Goal: Task Accomplishment & Management: Manage account settings

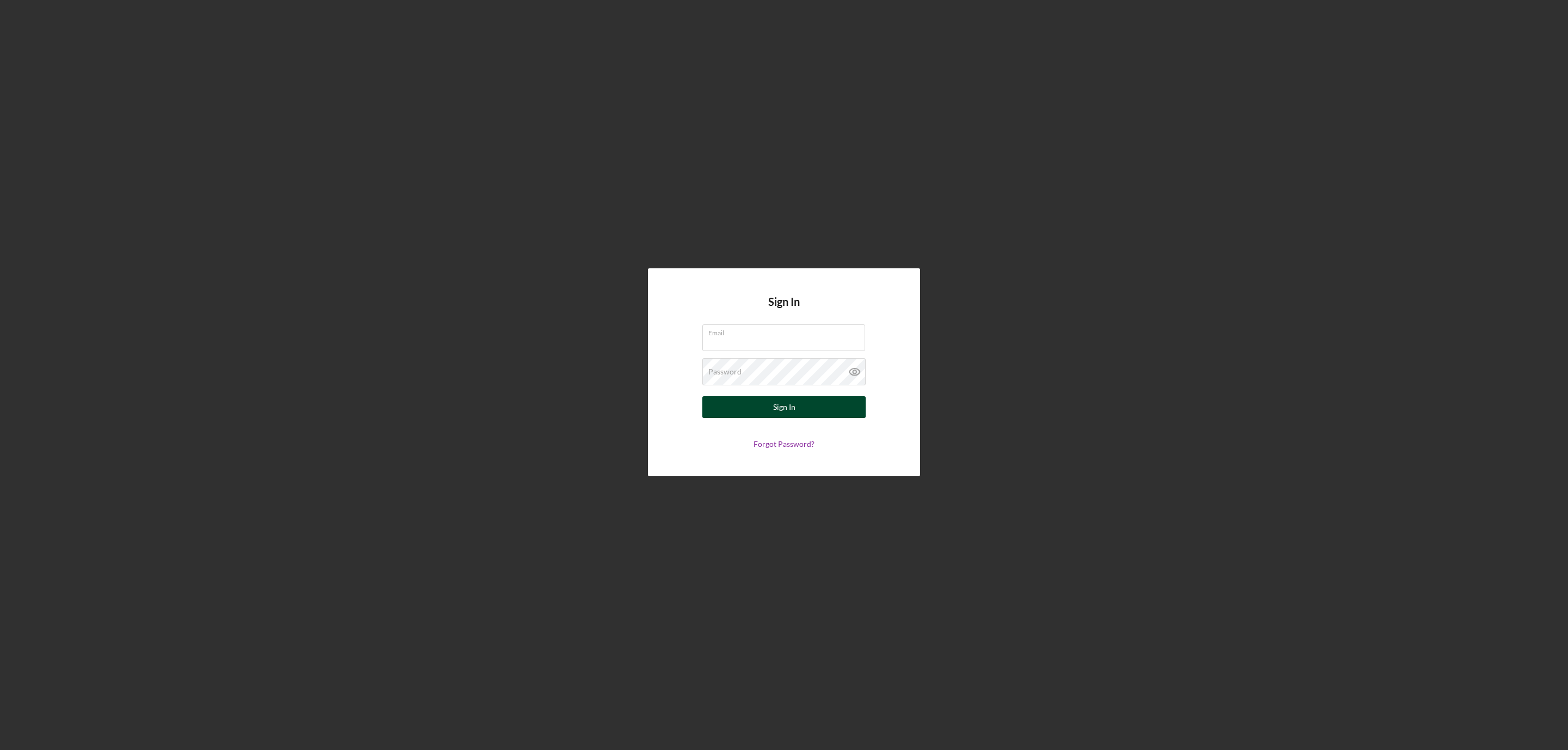
type input "[EMAIL_ADDRESS][DOMAIN_NAME]"
click at [755, 408] on button "Sign In" at bounding box center [784, 407] width 163 height 22
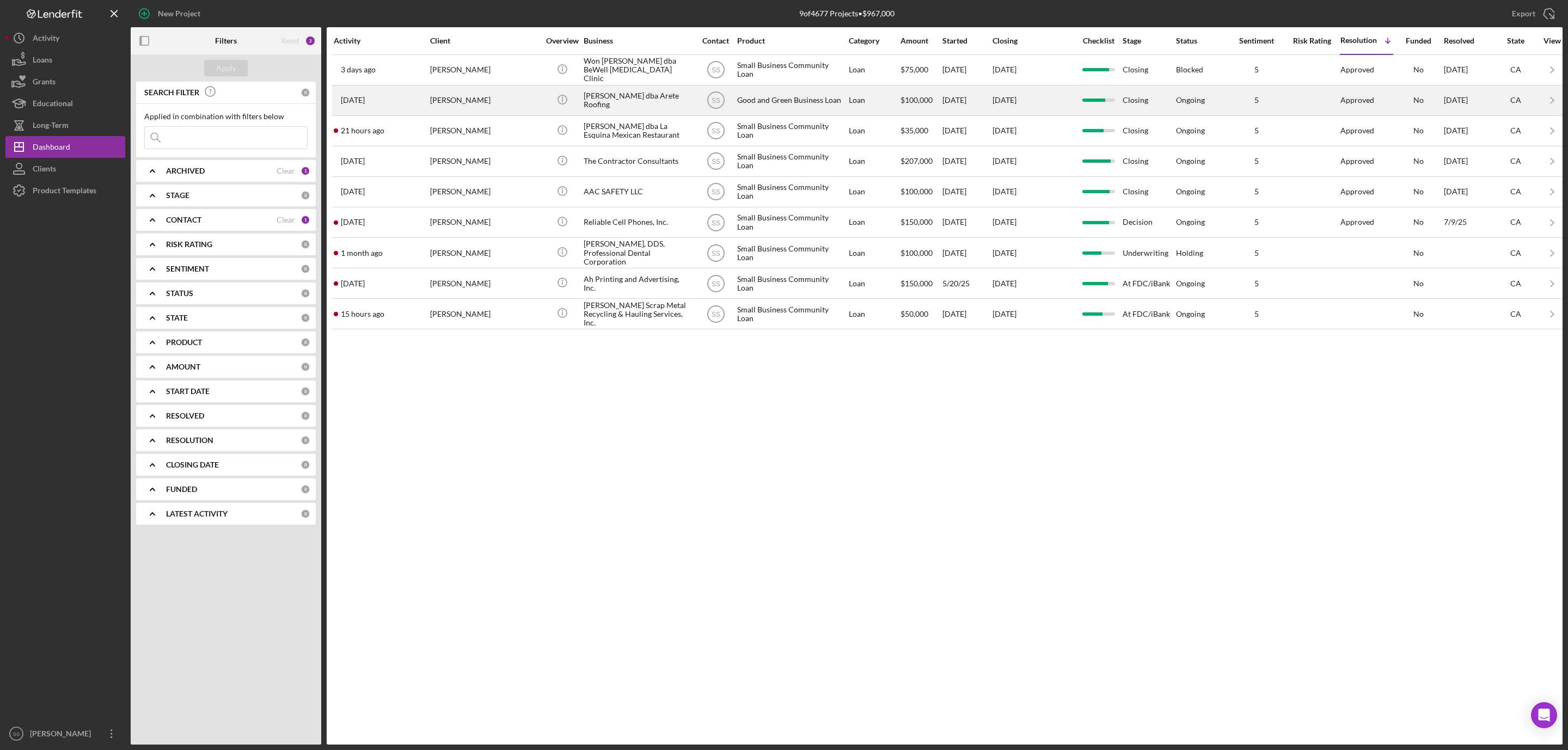
click at [521, 104] on div "Juan Estrada" at bounding box center [484, 101] width 109 height 29
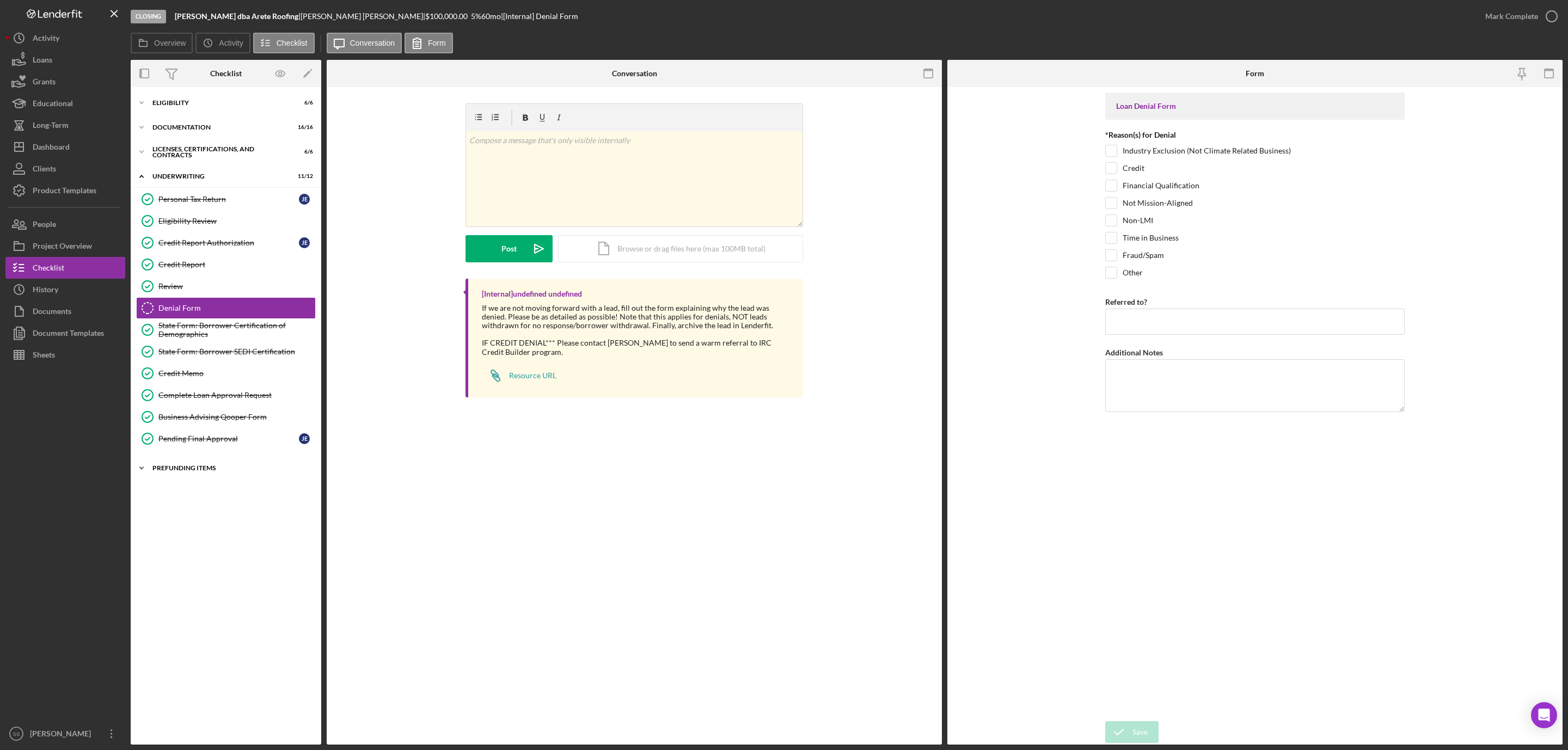
click at [174, 471] on div "Prefunding Items" at bounding box center [230, 468] width 155 height 6
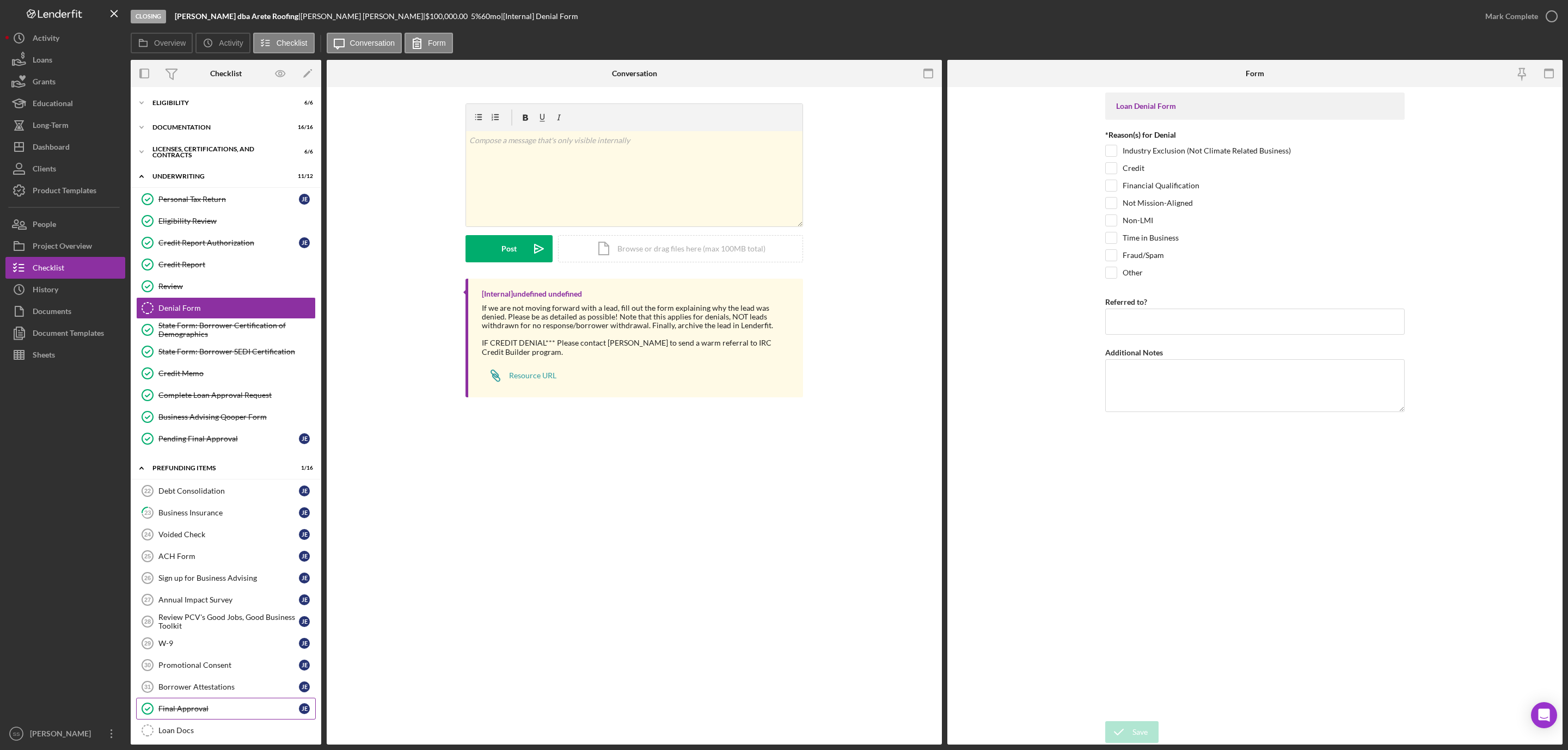
click at [183, 713] on div "Final Approval" at bounding box center [228, 708] width 140 height 9
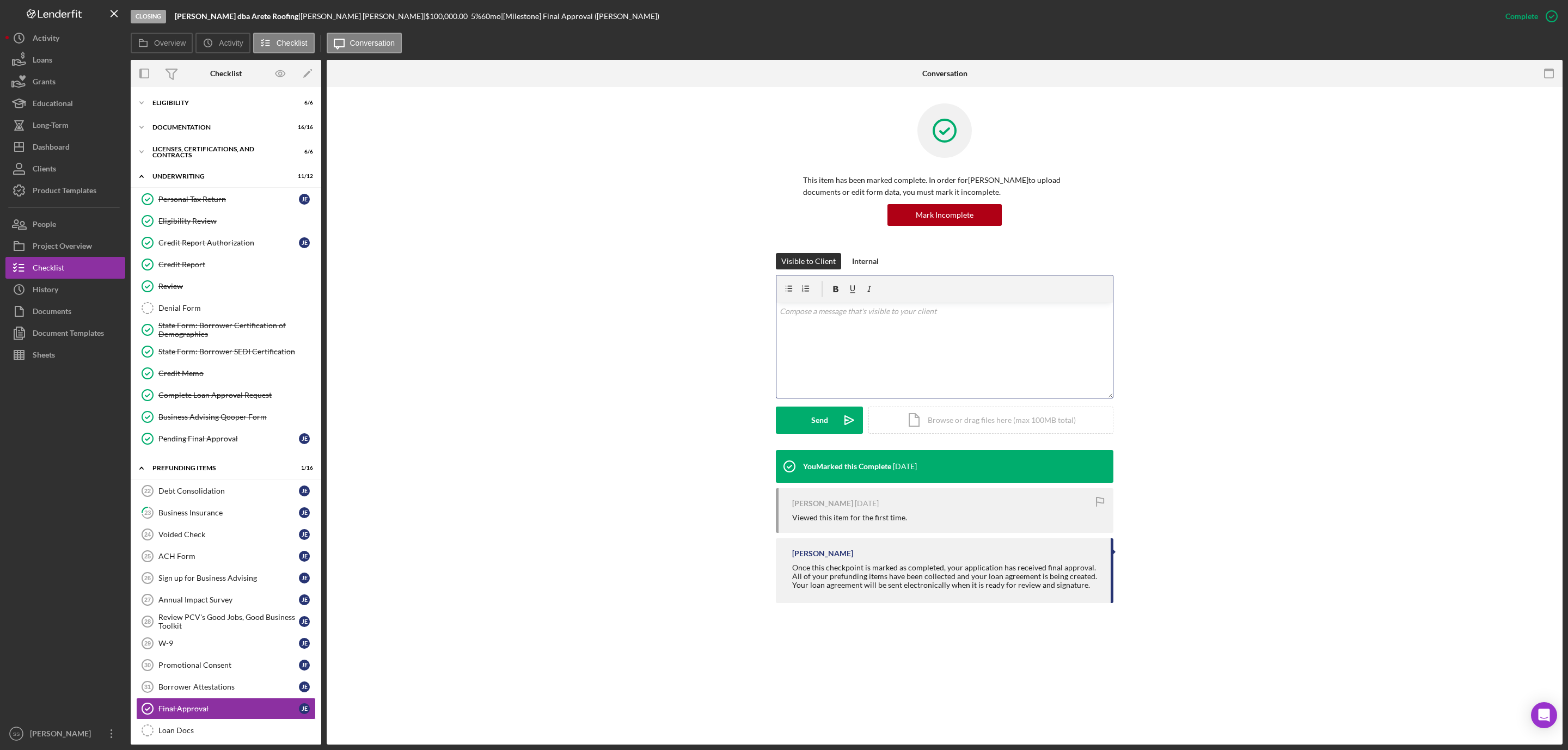
click at [809, 364] on div "v Color teal Color pink Remove color Add row above Add row below Add column bef…" at bounding box center [944, 350] width 336 height 95
click at [804, 431] on button "Send Icon/icon-invite-send" at bounding box center [819, 420] width 87 height 27
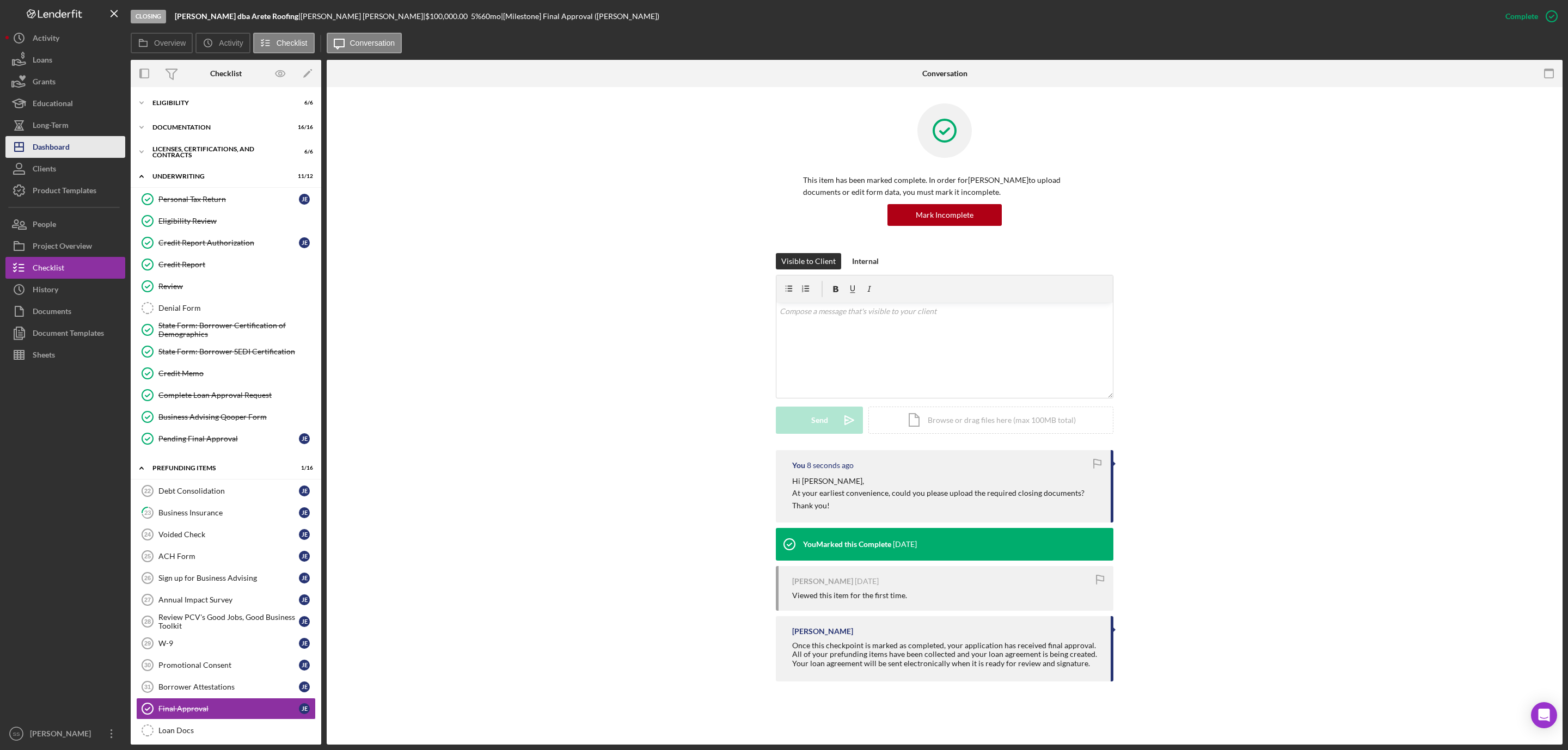
click at [62, 137] on div "Dashboard" at bounding box center [51, 148] width 37 height 25
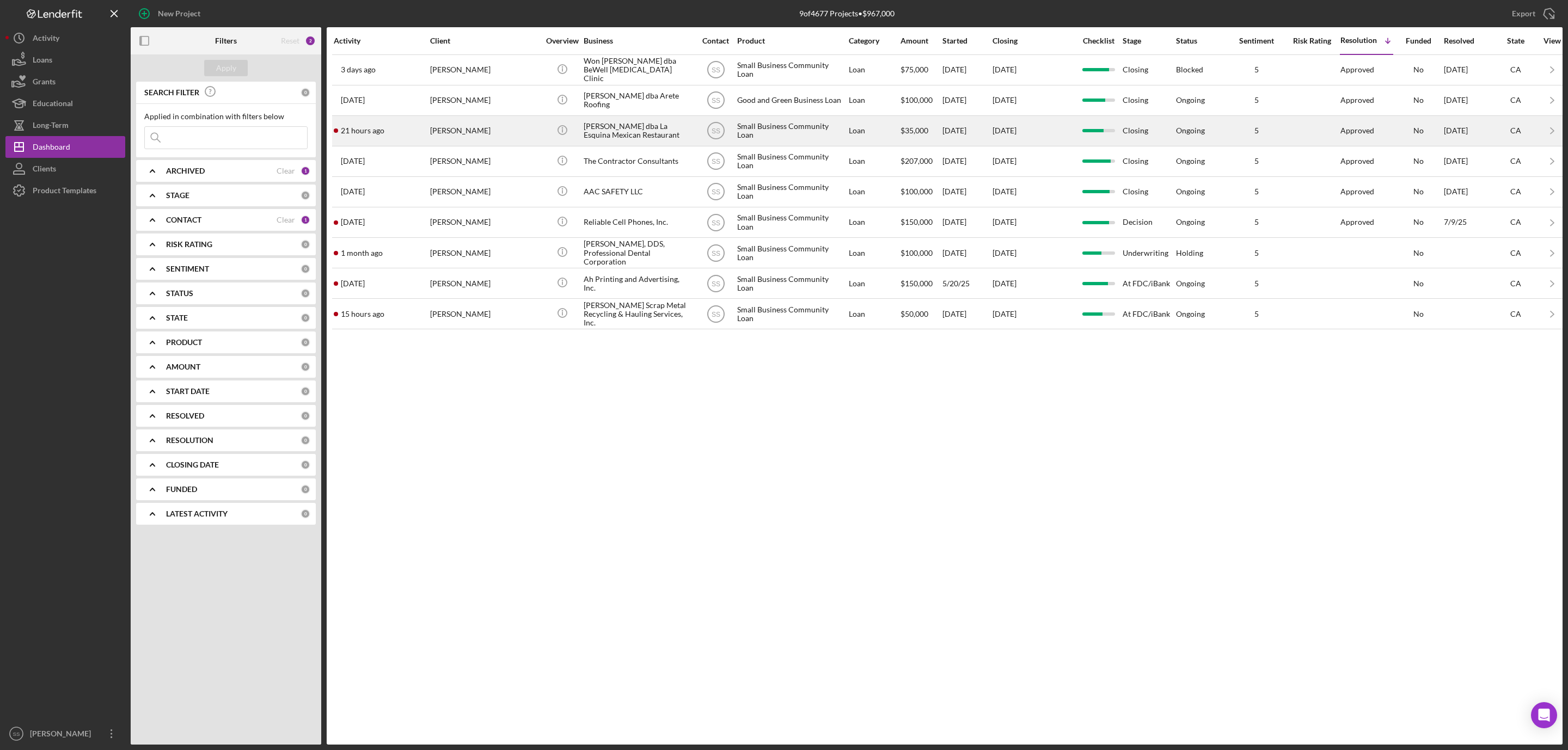
click at [458, 133] on div "[PERSON_NAME]" at bounding box center [484, 131] width 109 height 29
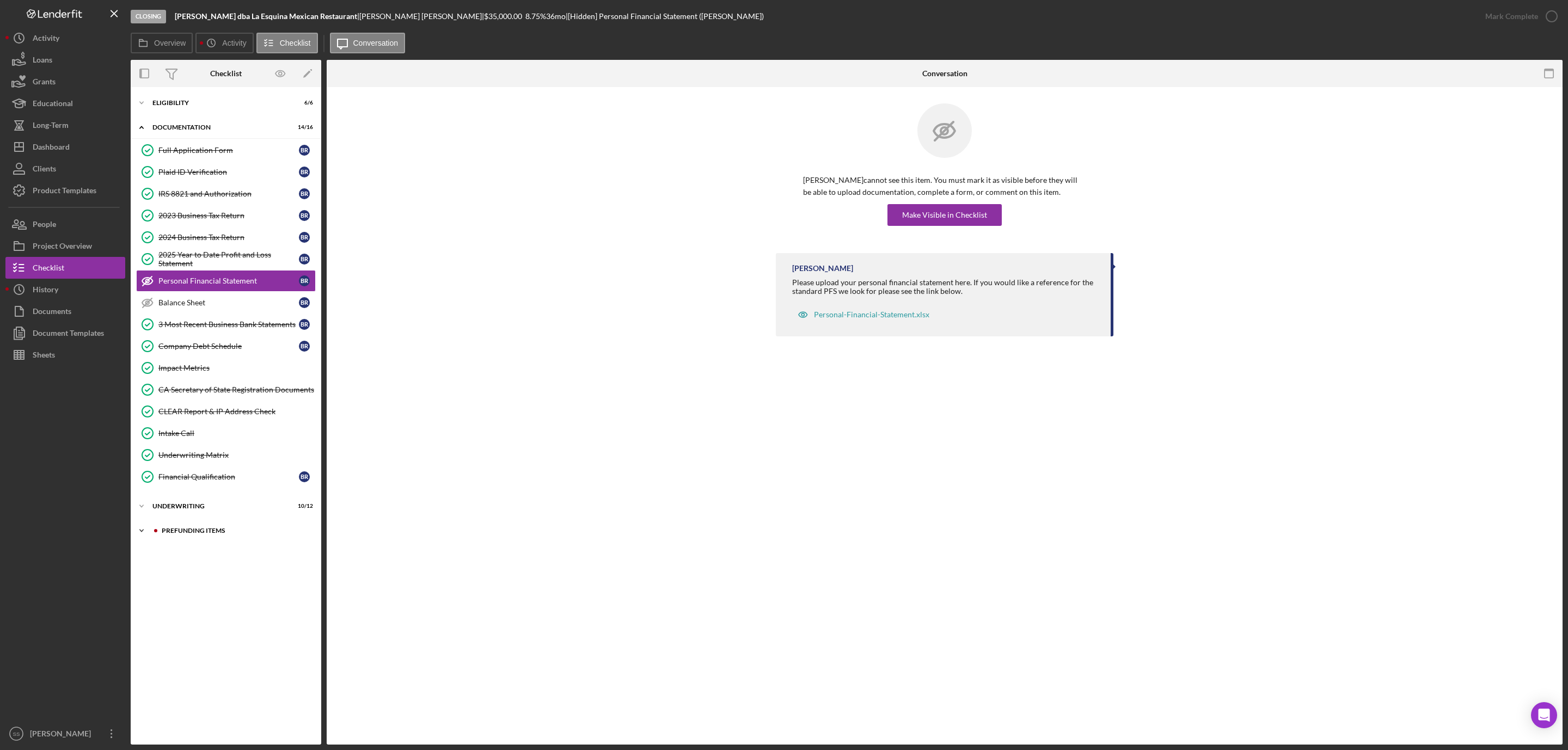
click at [196, 534] on div "Prefunding Items" at bounding box center [235, 530] width 146 height 6
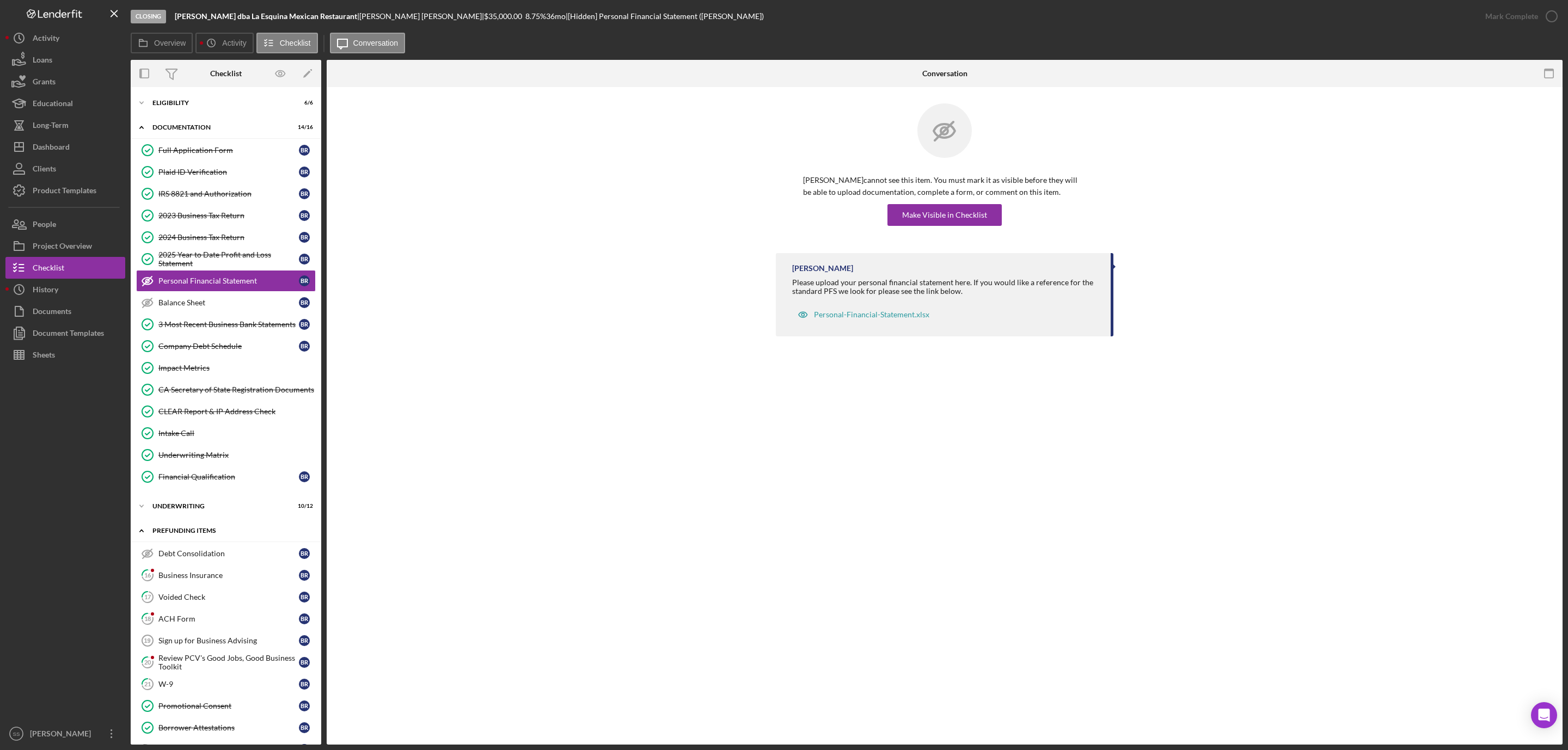
scroll to position [152, 0]
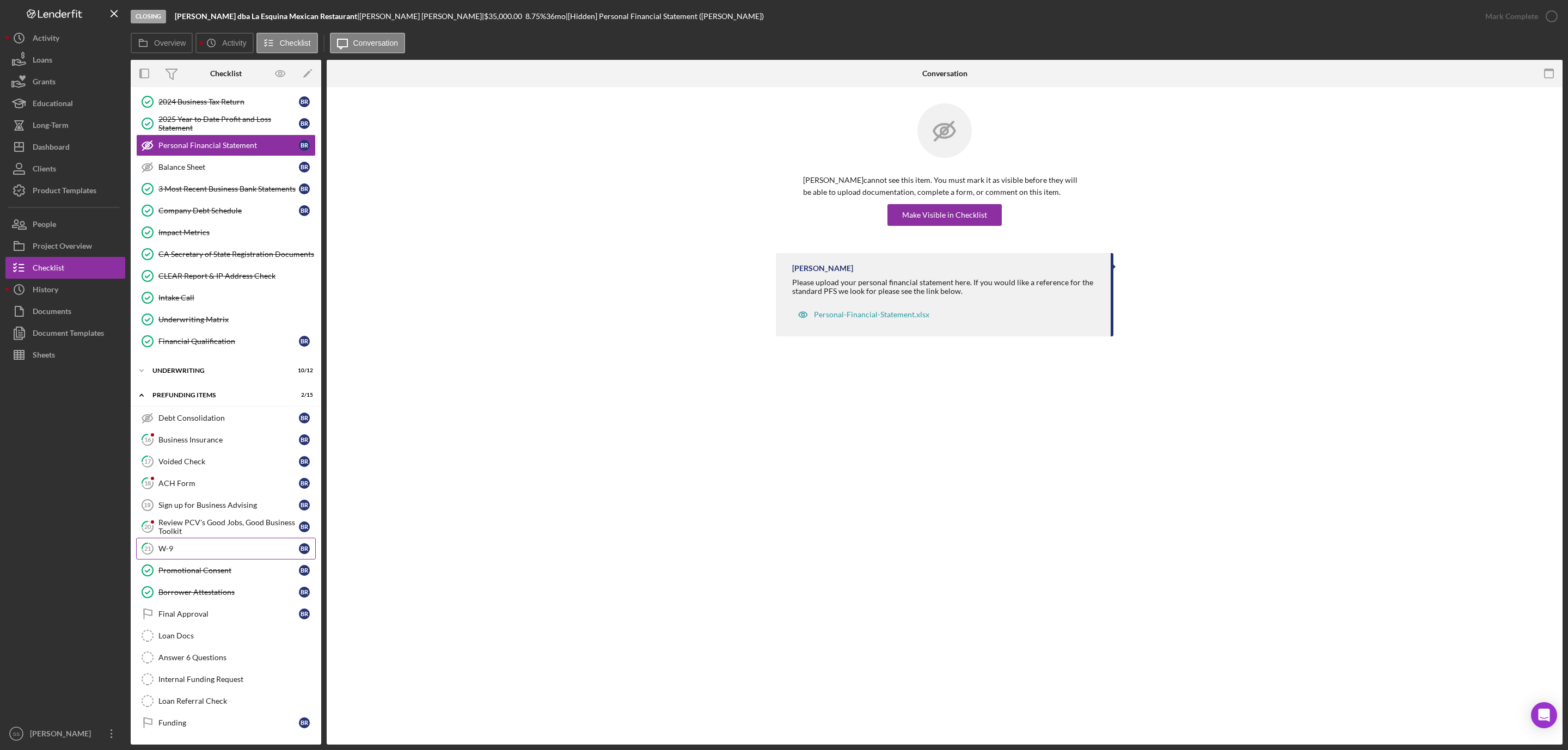
click at [180, 544] on div "W-9" at bounding box center [228, 549] width 140 height 9
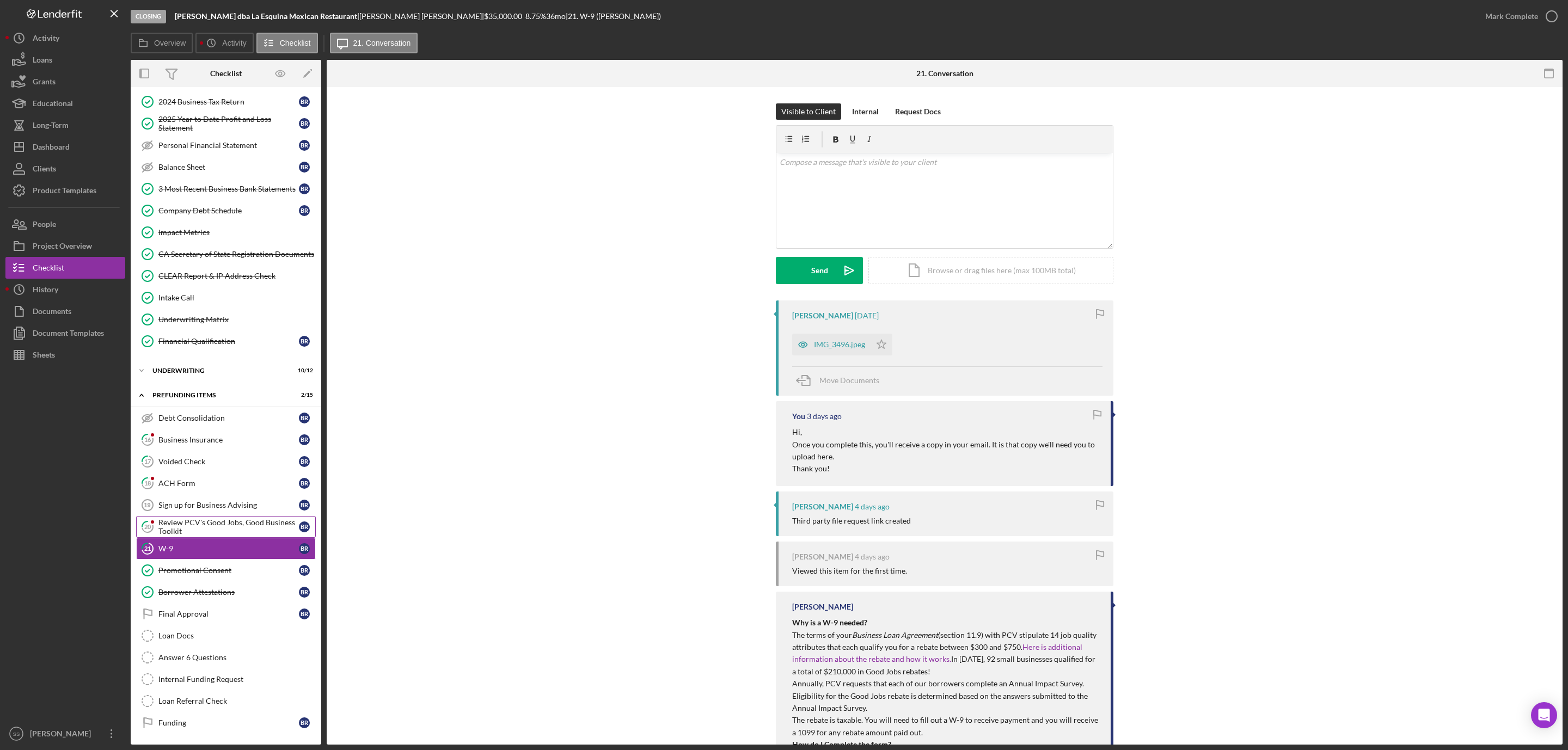
scroll to position [152, 0]
click at [810, 348] on icon "button" at bounding box center [803, 344] width 22 height 22
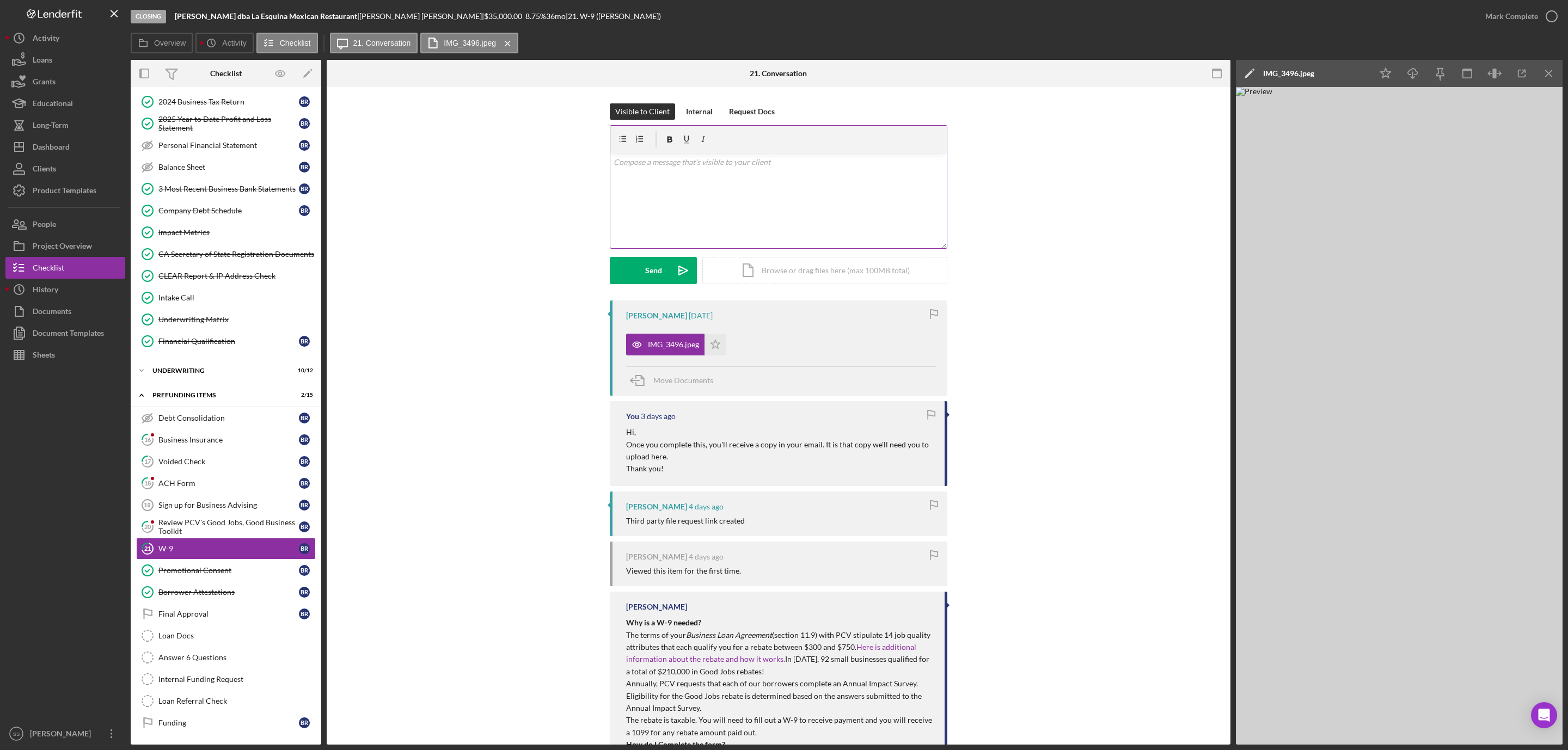
click at [747, 198] on div "v Color teal Color pink Remove color Add row above Add row below Add column bef…" at bounding box center [778, 200] width 336 height 95
click at [631, 273] on button "Send Icon/icon-invite-send" at bounding box center [653, 270] width 87 height 27
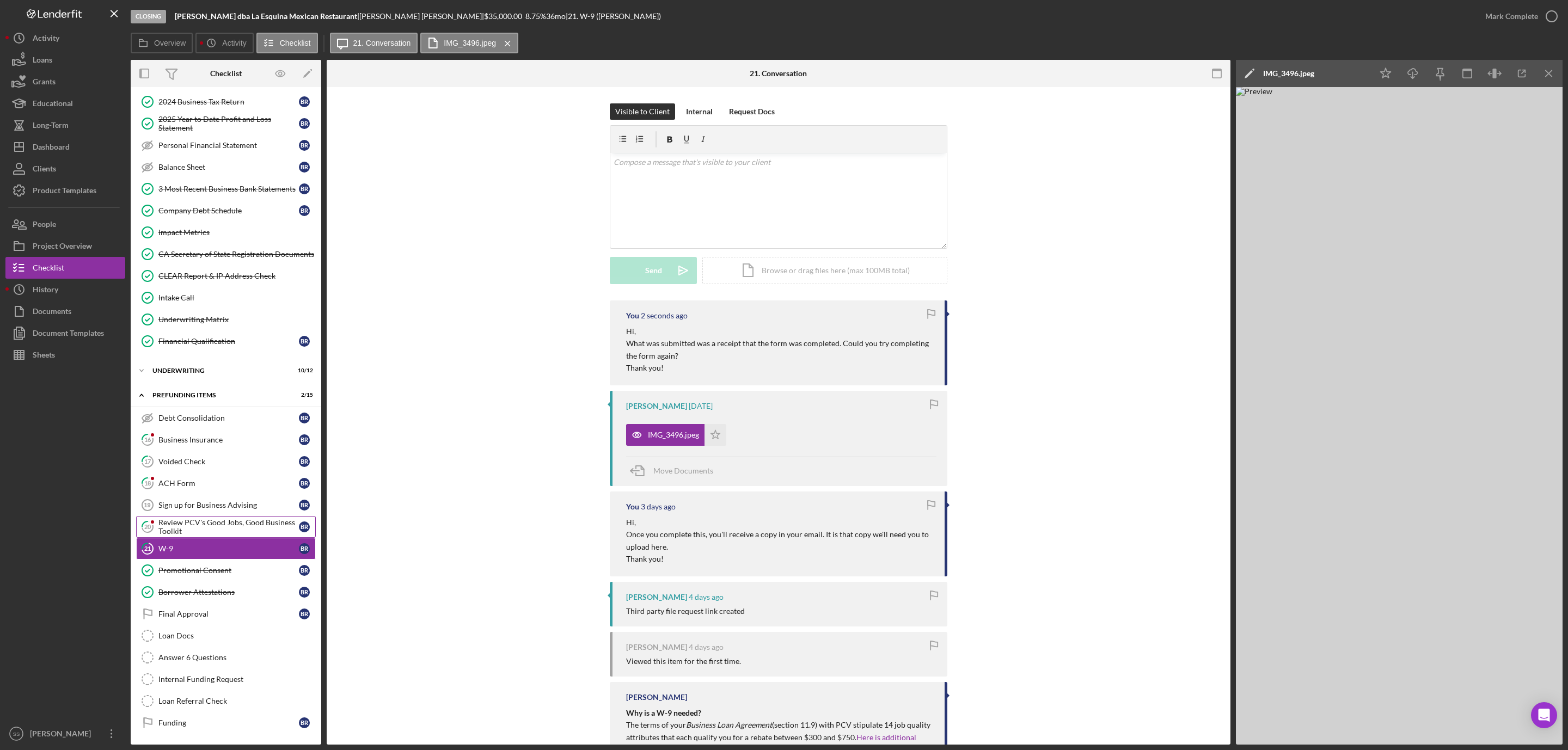
click at [219, 522] on div "Review PCV's Good Jobs, Good Business Toolkit" at bounding box center [228, 527] width 140 height 18
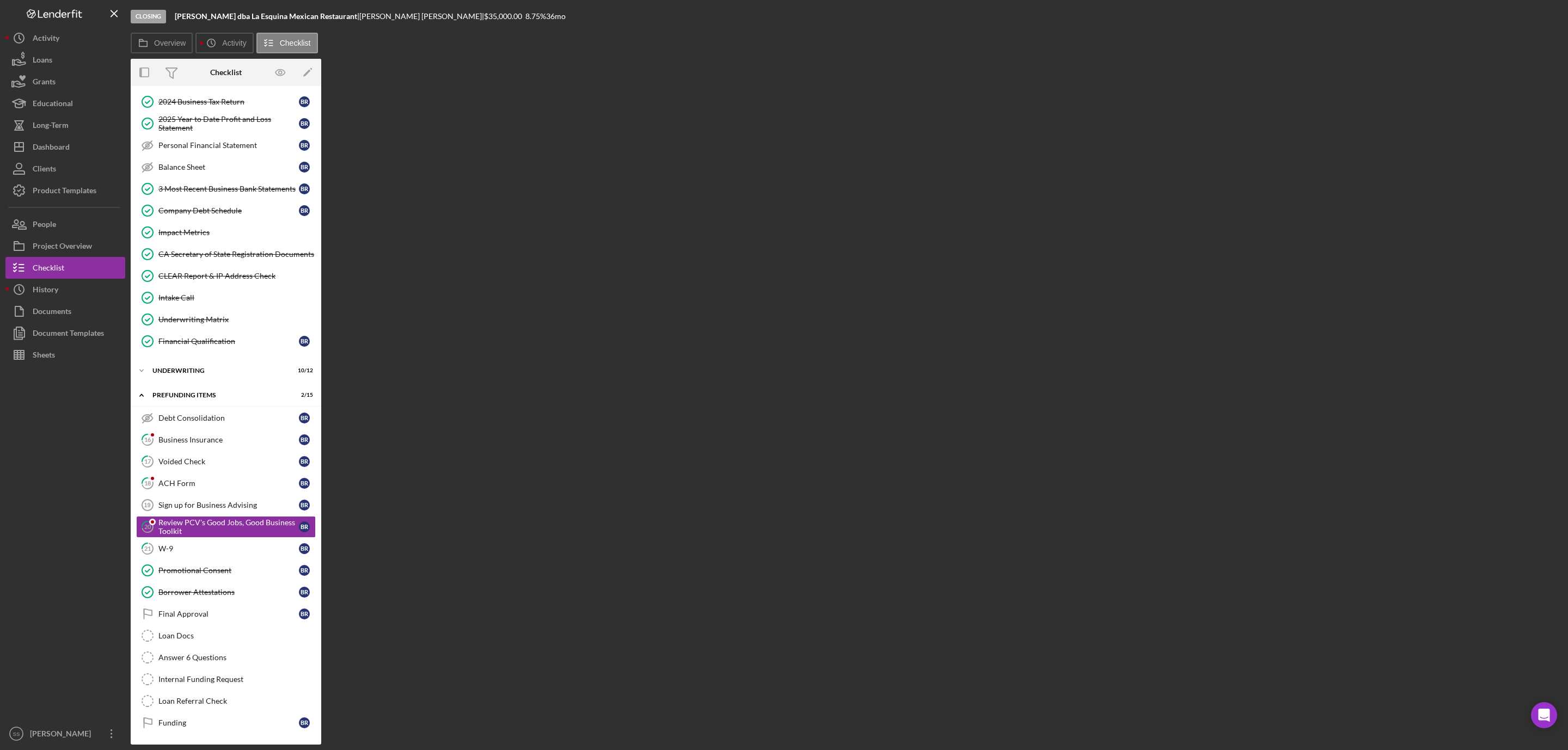
scroll to position [152, 0]
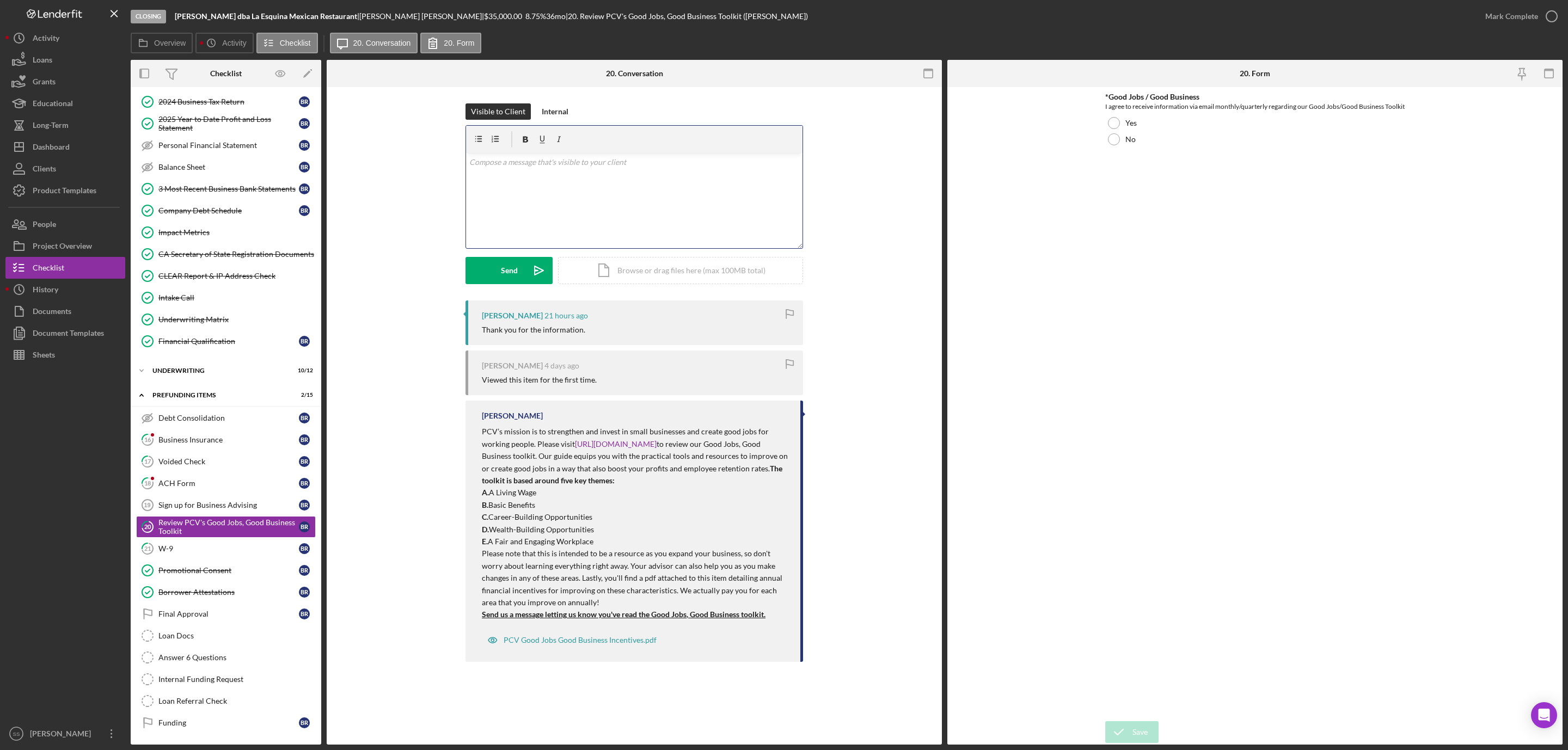
click at [691, 203] on div "v Color teal Color pink Remove color Add row above Add row below Add column bef…" at bounding box center [634, 200] width 336 height 95
click at [508, 273] on div "Send" at bounding box center [509, 270] width 17 height 27
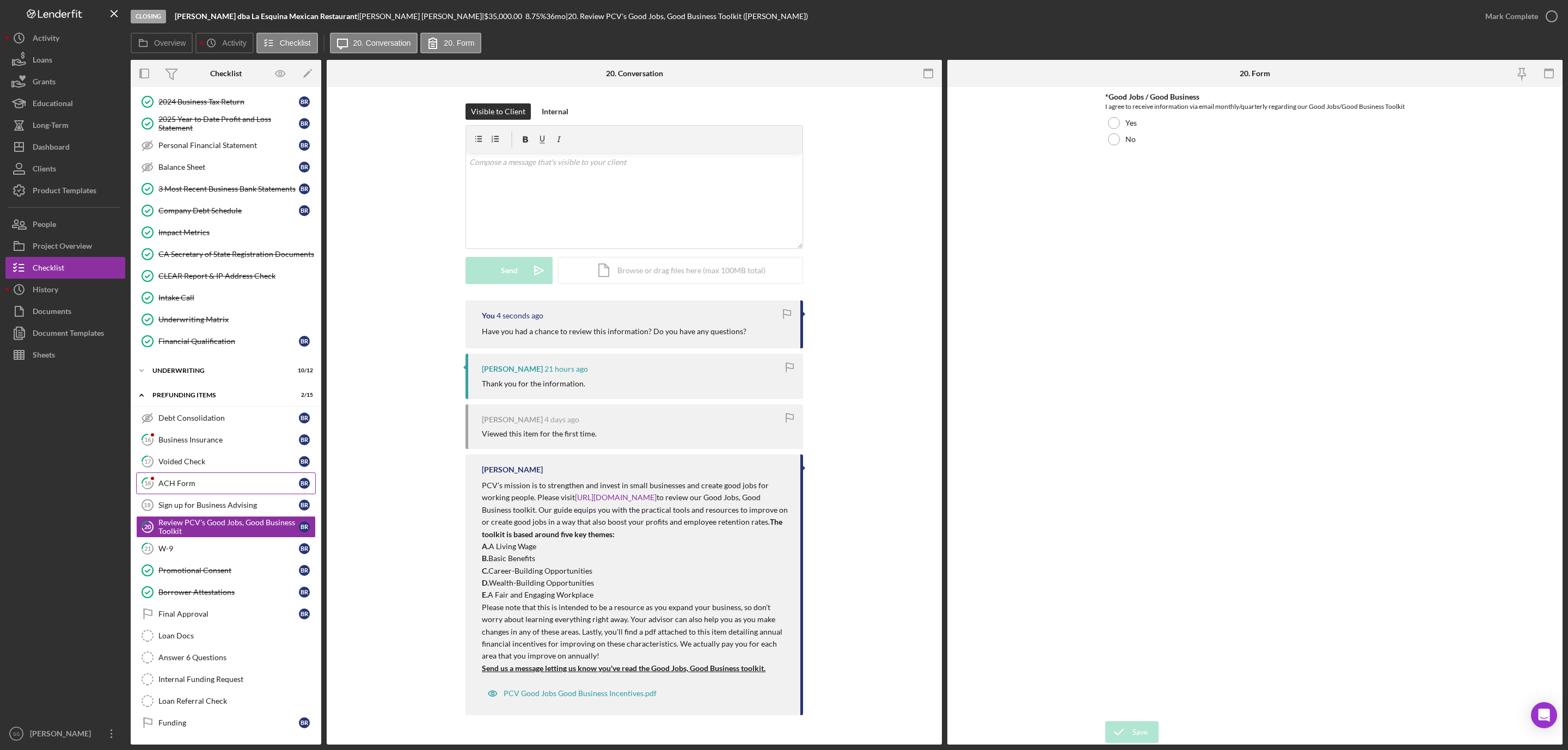
click at [201, 479] on div "ACH Form" at bounding box center [228, 483] width 140 height 9
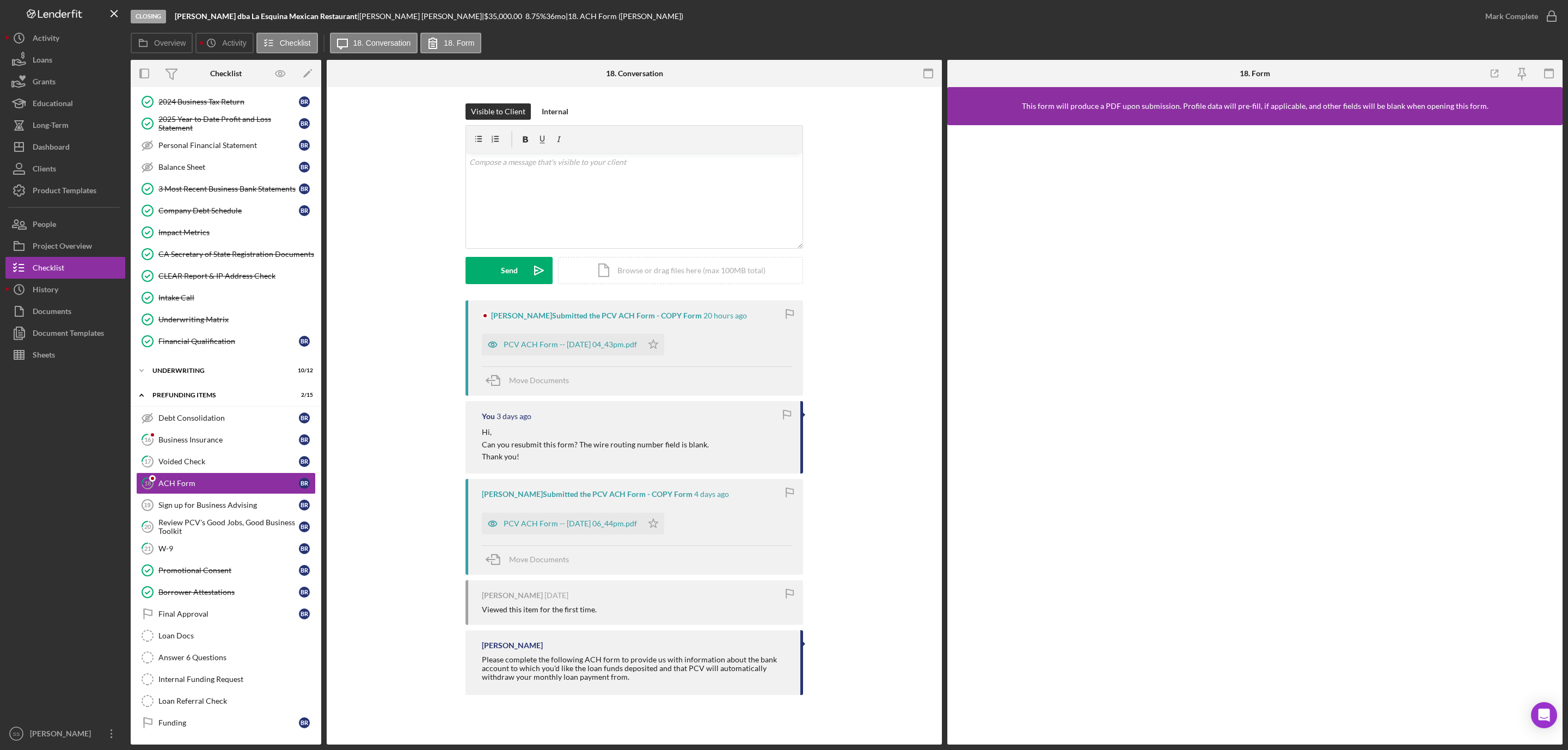
scroll to position [152, 0]
click at [550, 349] on div "PCV ACH Form -- 2025-08-28 04_43pm.pdf" at bounding box center [570, 345] width 133 height 9
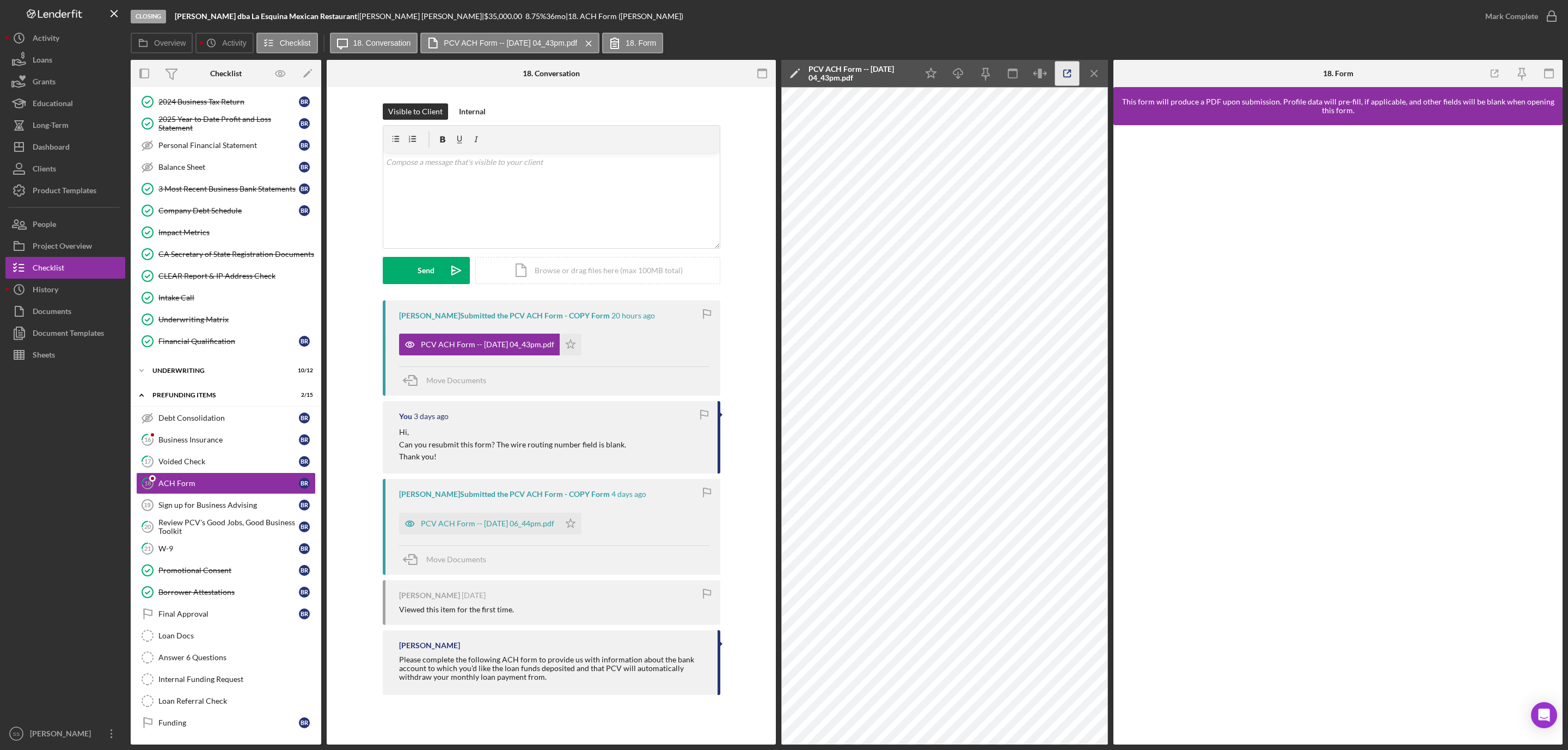
click at [1061, 80] on icon "button" at bounding box center [1067, 74] width 25 height 25
click at [179, 457] on div "Voided Check" at bounding box center [228, 461] width 140 height 9
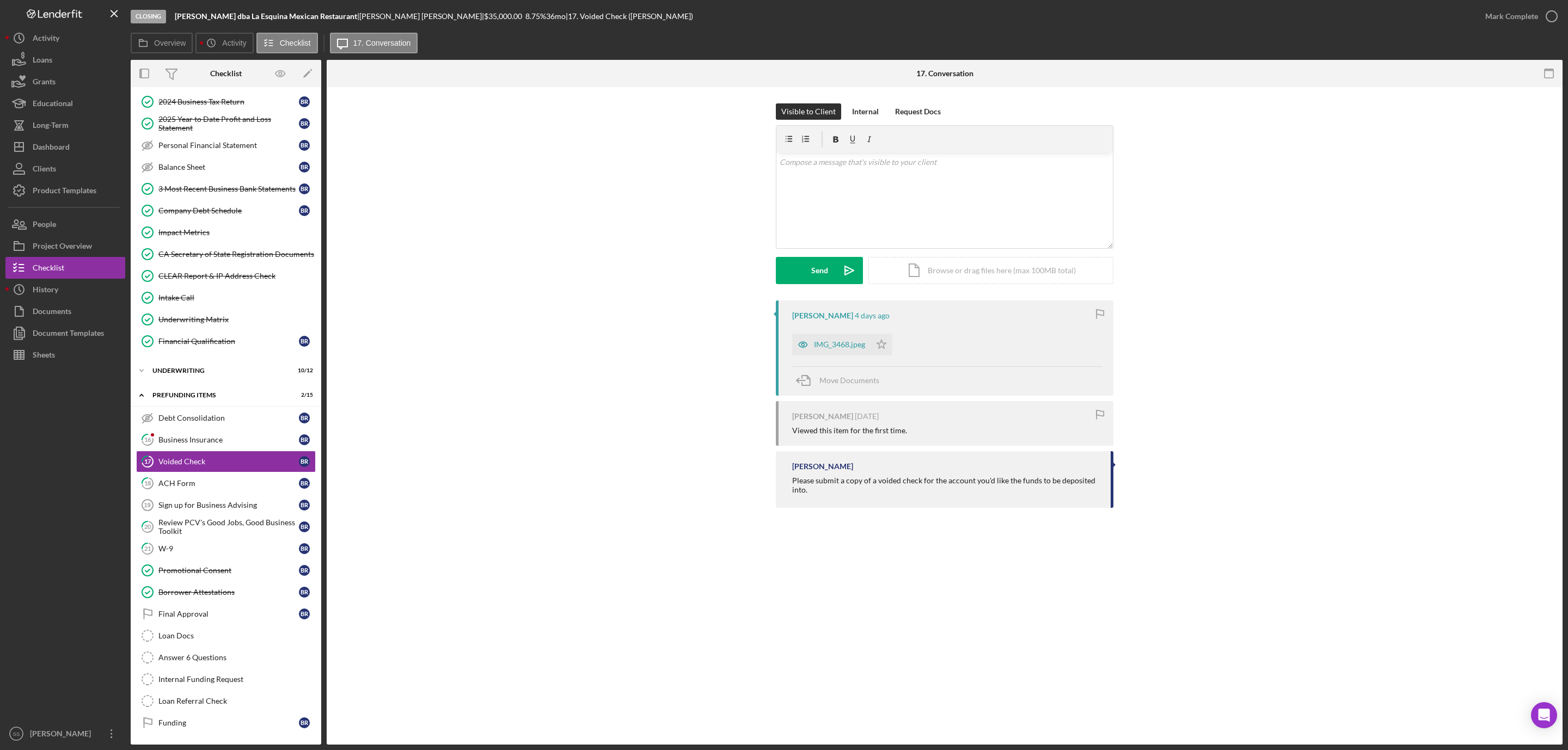
scroll to position [152, 0]
click at [819, 348] on div "IMG_3468.jpeg" at bounding box center [839, 345] width 51 height 9
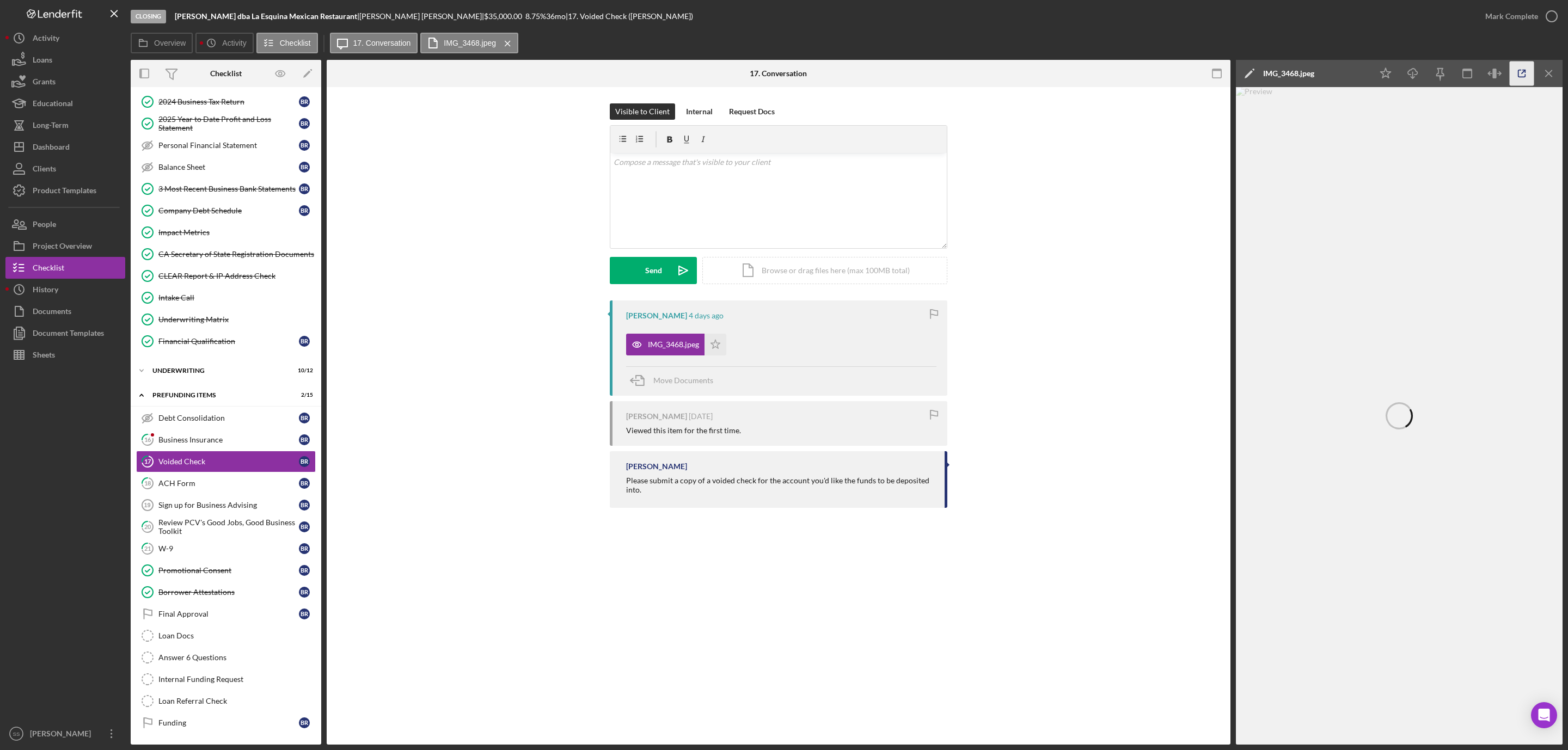
click at [1523, 77] on icon "button" at bounding box center [1521, 74] width 25 height 25
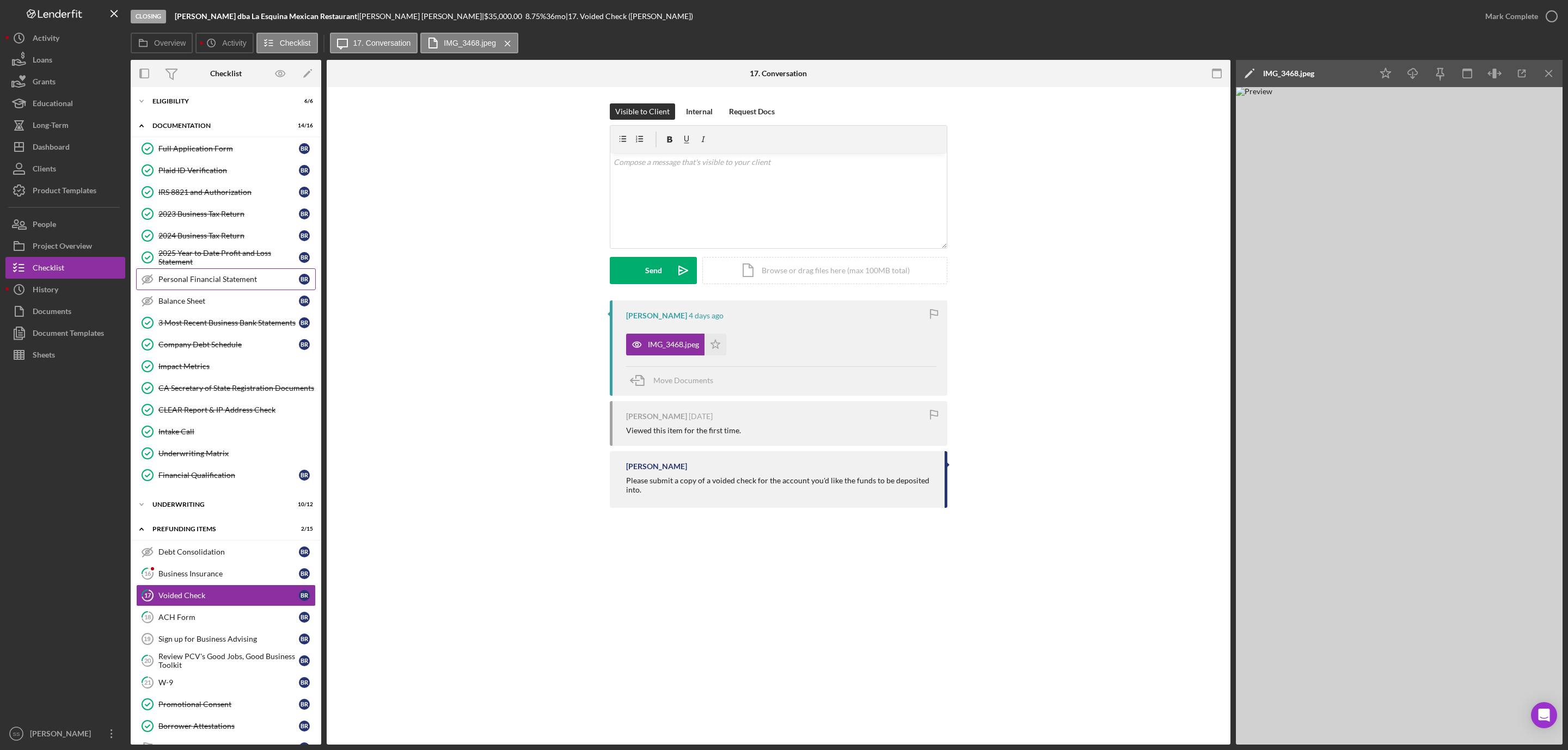
scroll to position [0, 0]
click at [201, 325] on div "3 Most Recent Business Bank Statements" at bounding box center [228, 325] width 140 height 9
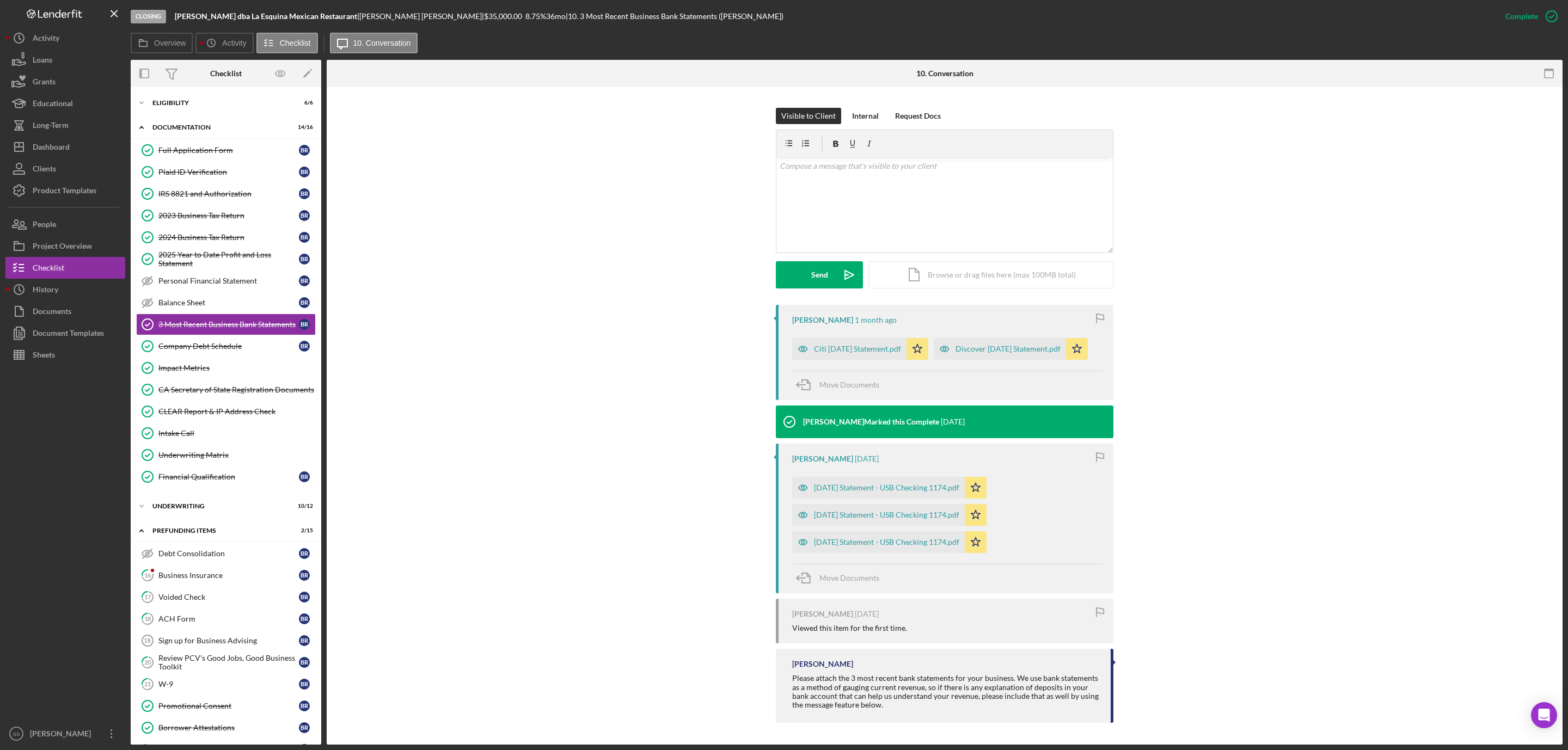
scroll to position [163, 0]
click at [923, 553] on div "2025-04-30 Statement - USB Checking 1174.pdf" at bounding box center [878, 542] width 172 height 22
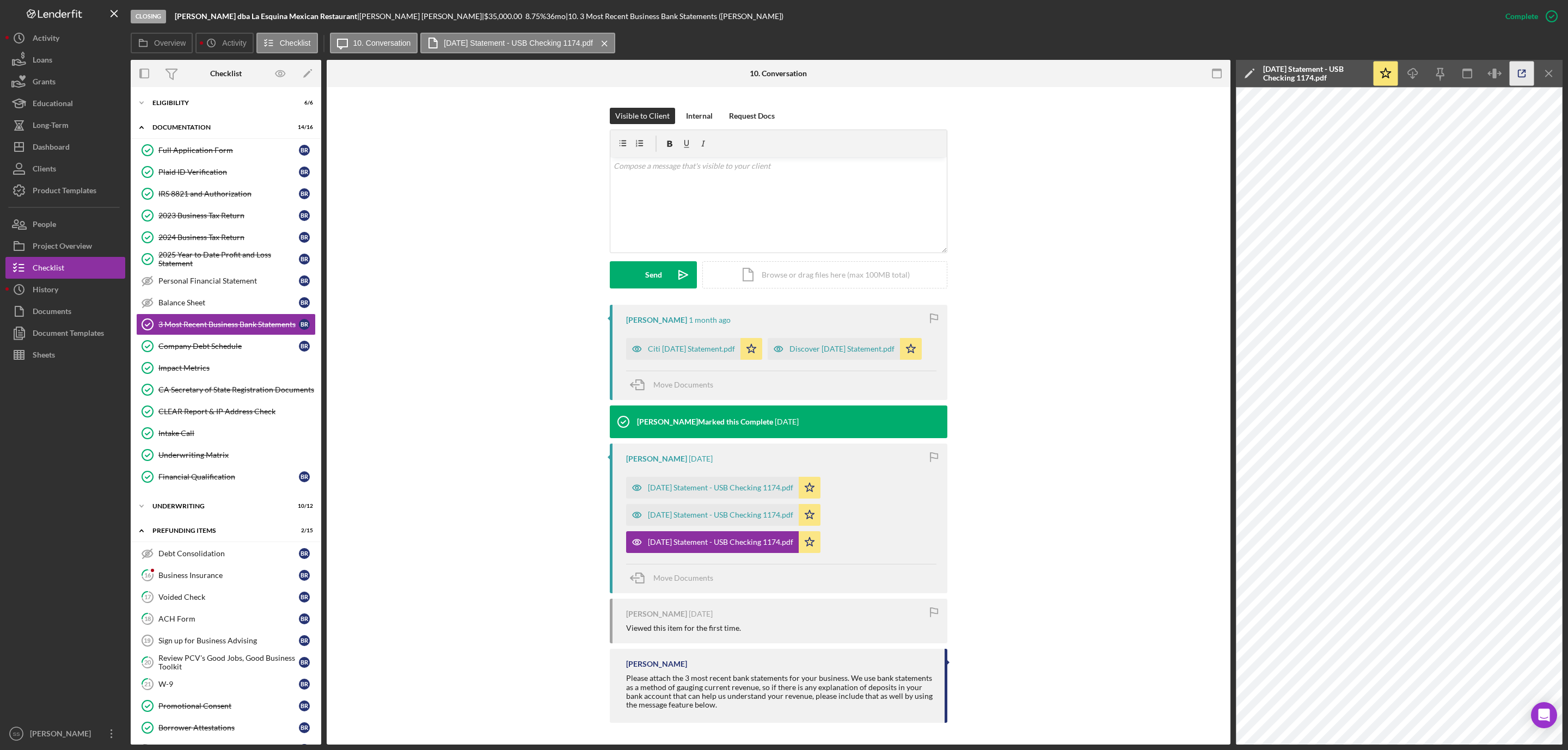
click at [1516, 72] on icon "button" at bounding box center [1521, 74] width 25 height 25
drag, startPoint x: 195, startPoint y: 625, endPoint x: 261, endPoint y: 564, distance: 89.9
click at [198, 622] on link "18 ACH Form B R" at bounding box center [225, 618] width 179 height 22
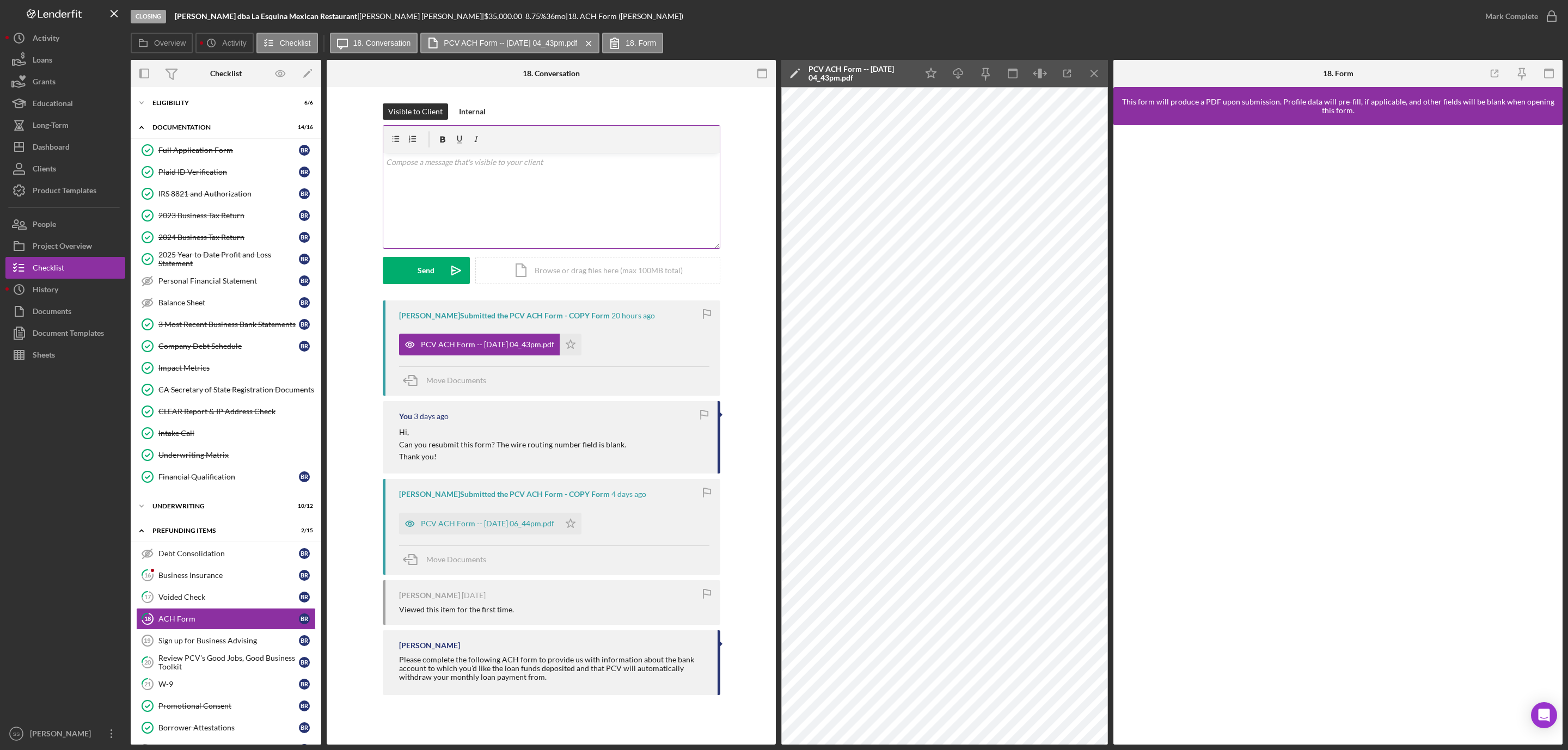
click at [542, 195] on div "v Color teal Color pink Remove color Add row above Add row below Add column bef…" at bounding box center [551, 200] width 336 height 95
click at [388, 196] on p "can you update the" at bounding box center [551, 193] width 330 height 12
click at [462, 191] on p "Can you update the" at bounding box center [551, 193] width 330 height 12
click at [663, 193] on p "Can you update the name on the business account information? You have it listed…" at bounding box center [551, 199] width 330 height 25
click at [662, 206] on p "Can you update the name on the business account information? You have it listed…" at bounding box center [551, 199] width 330 height 25
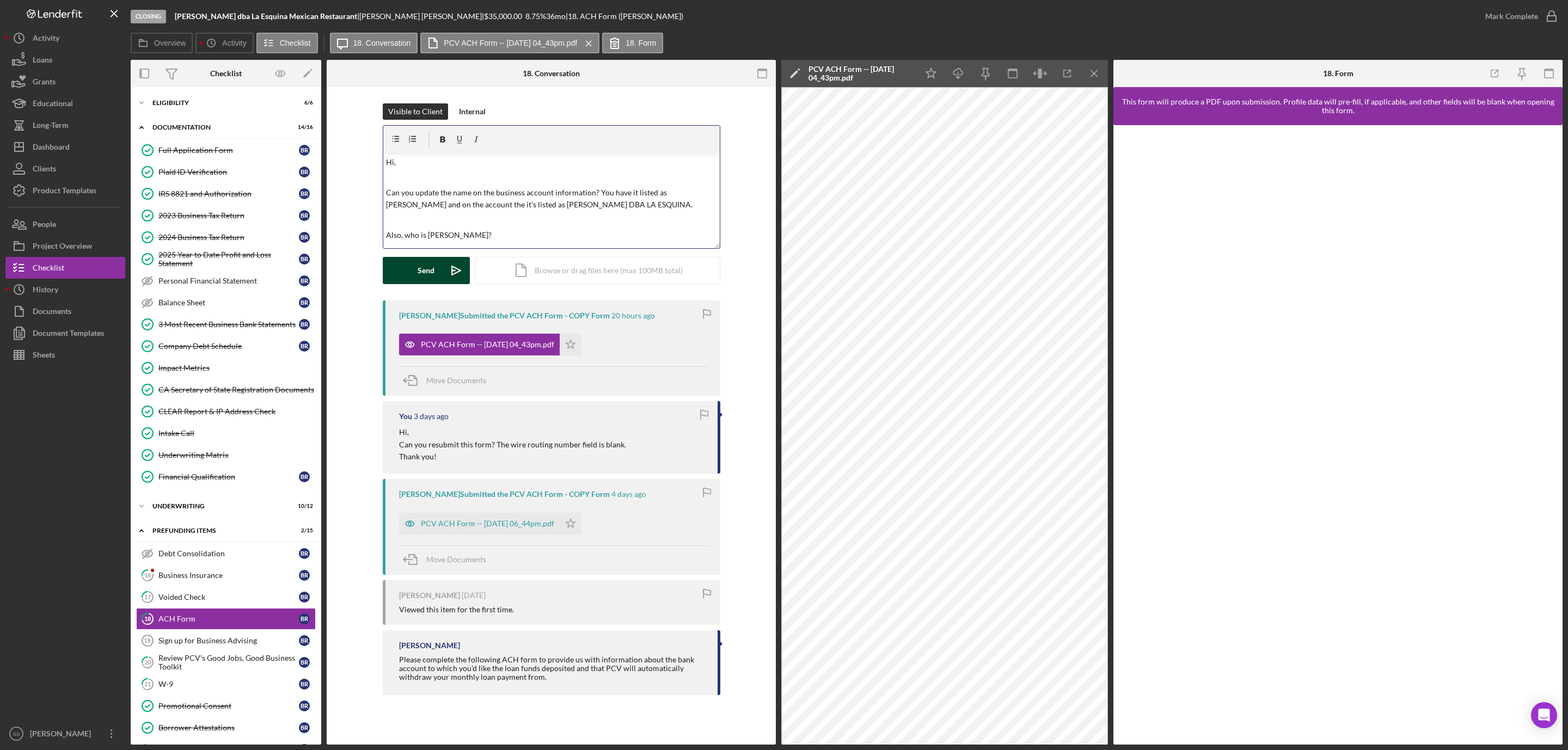
click at [423, 267] on div "Send" at bounding box center [426, 270] width 17 height 27
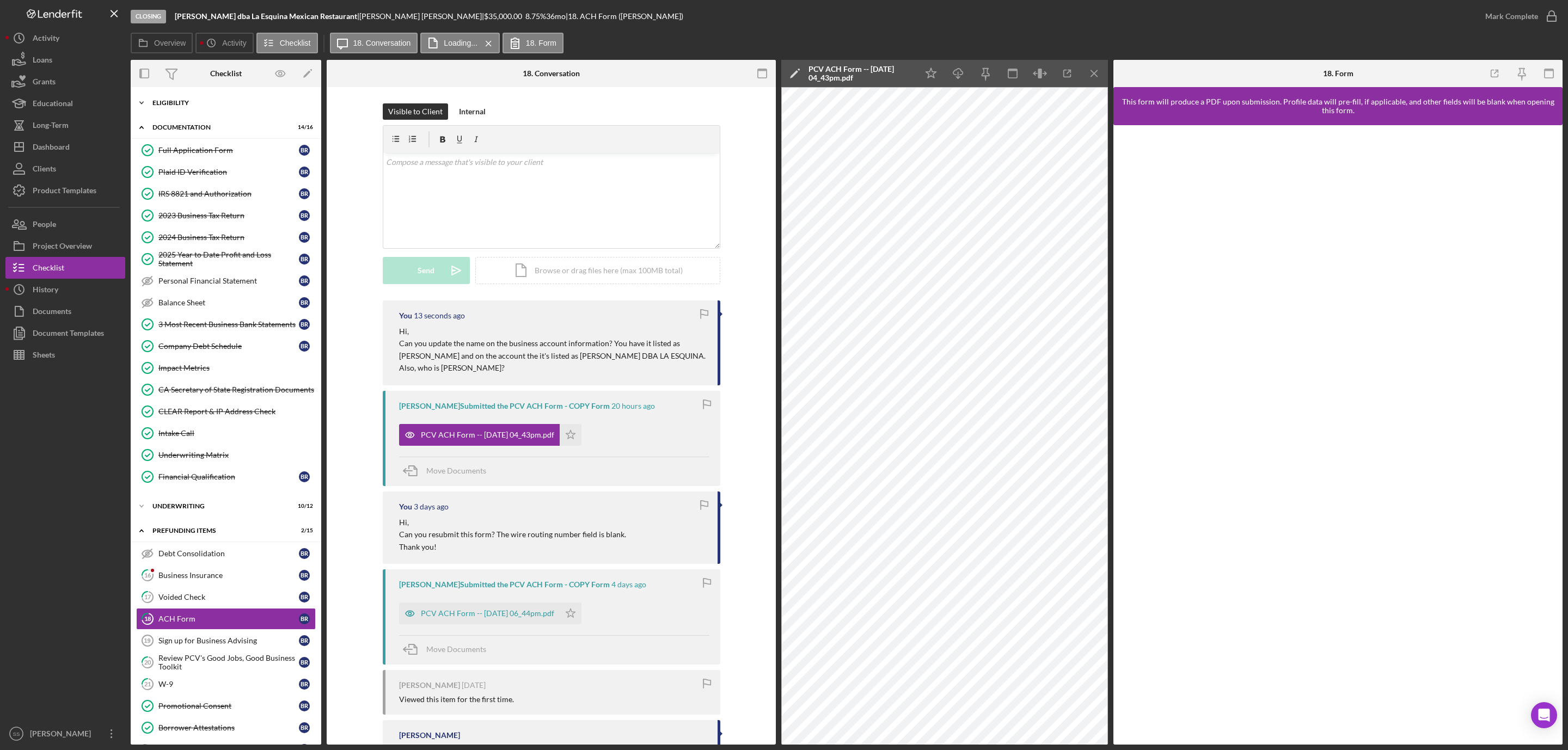
click at [225, 105] on div "Eligibility" at bounding box center [230, 103] width 155 height 6
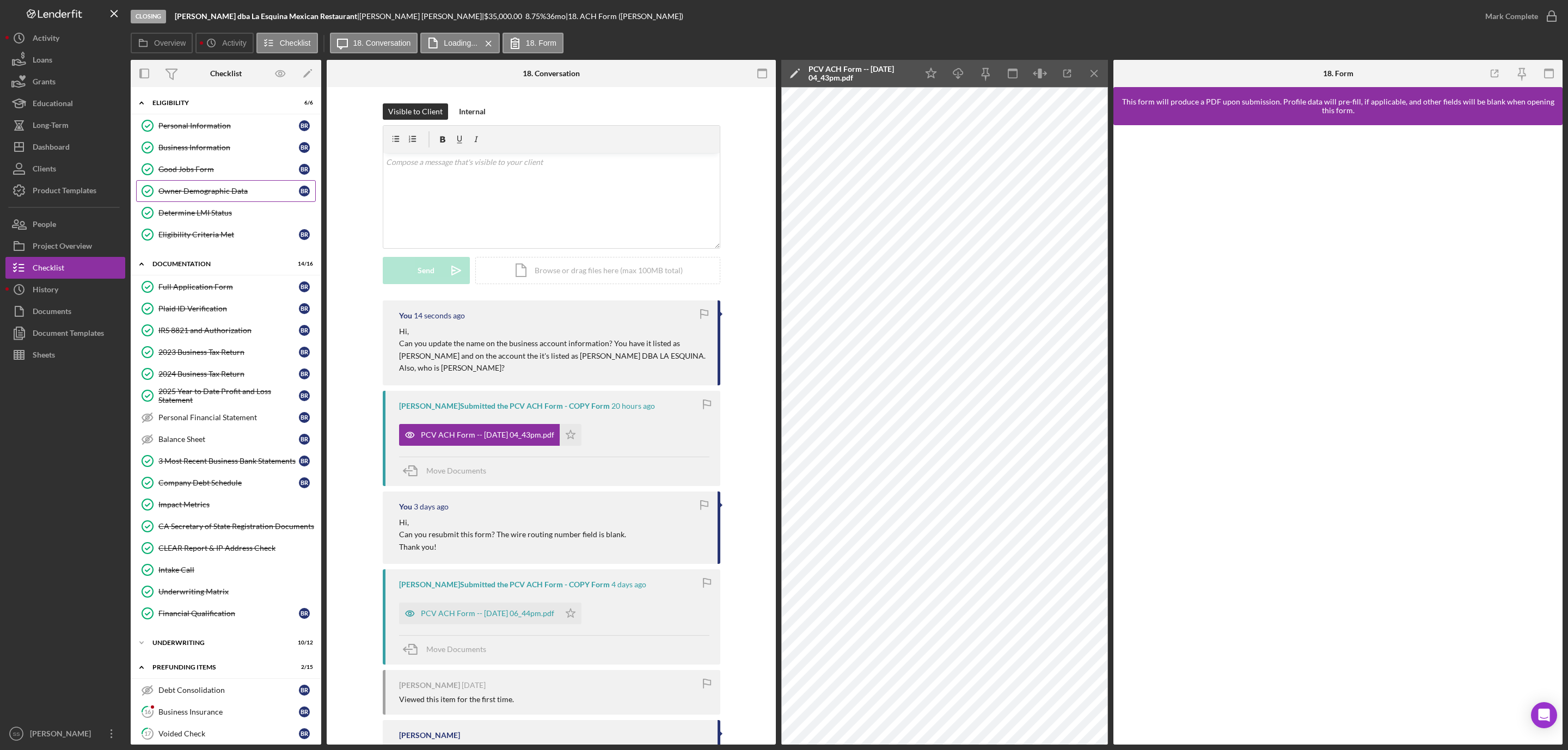
click at [221, 198] on link "Owner Demographic Data Owner Demographic Data B R" at bounding box center [225, 191] width 179 height 22
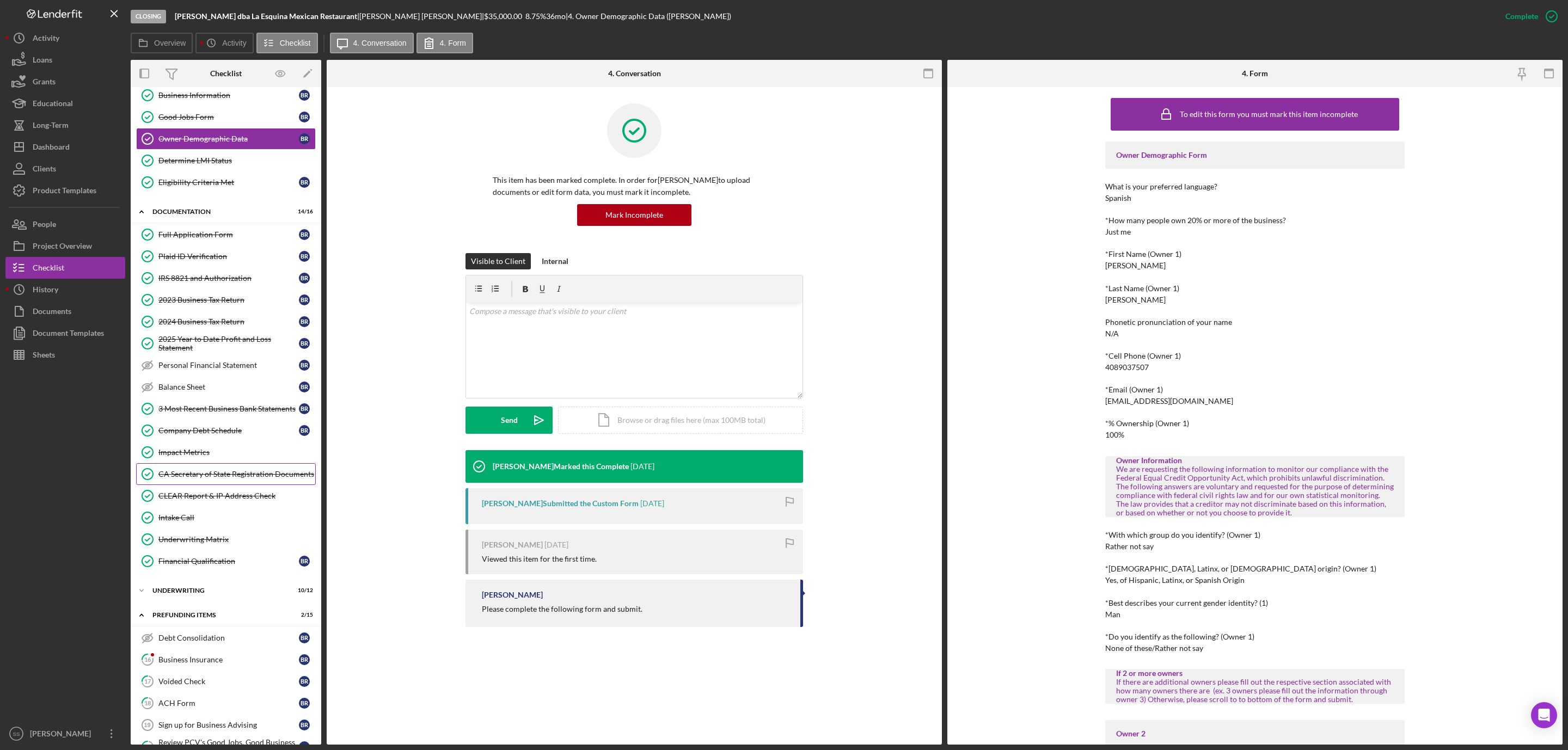
scroll to position [82, 0]
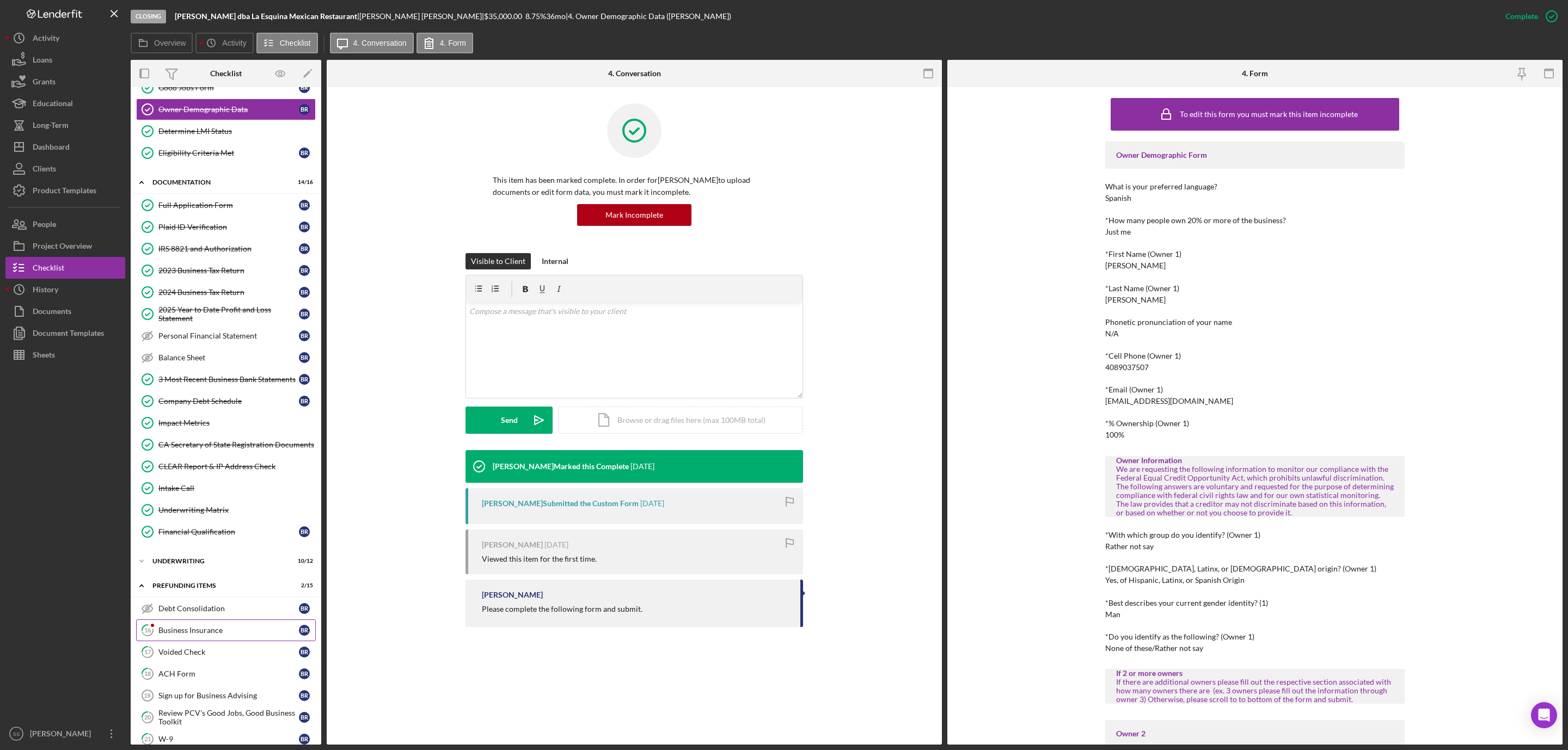
click at [223, 634] on div "Business Insurance" at bounding box center [228, 630] width 140 height 9
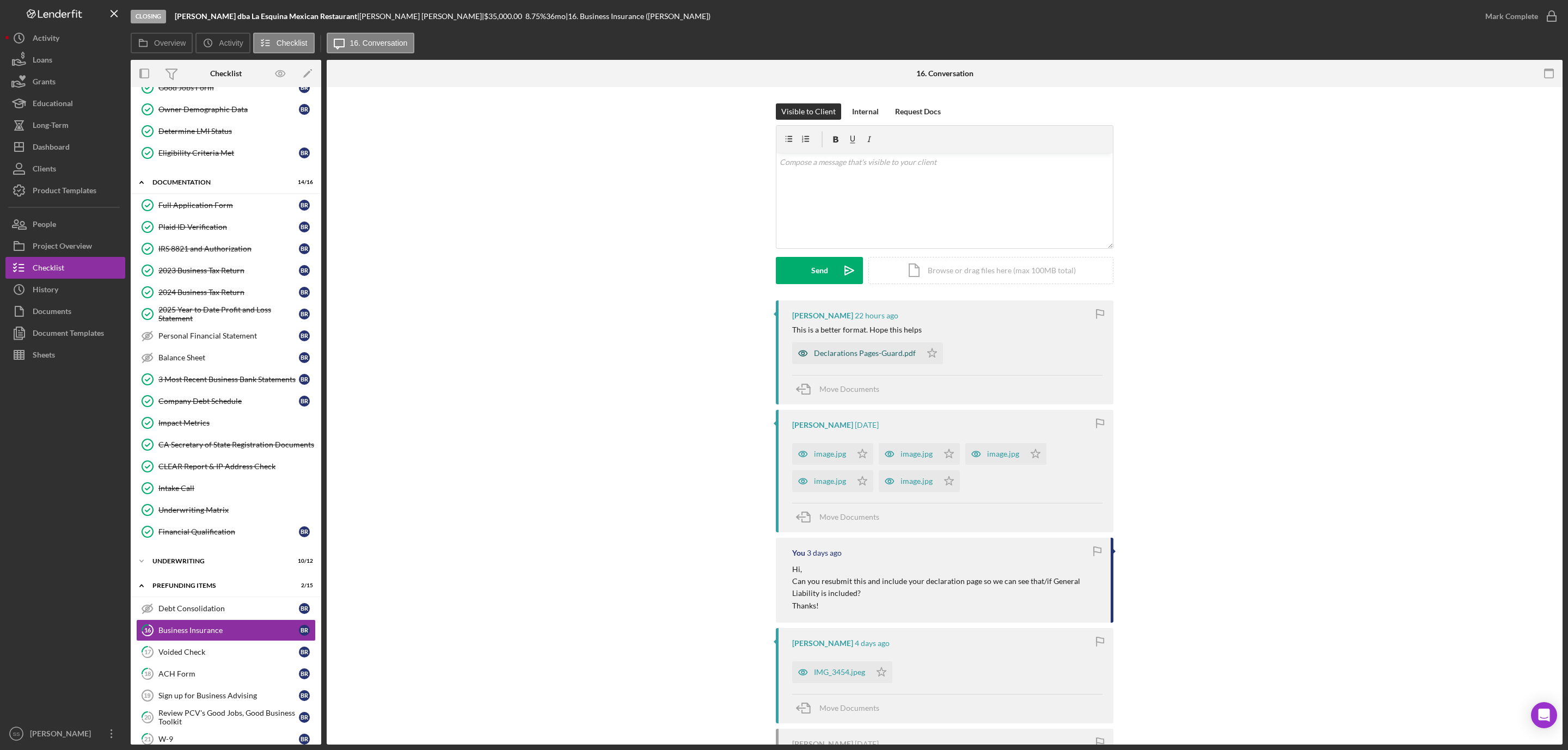
click at [877, 355] on div "Declarations Pages-Guard.pdf" at bounding box center [865, 353] width 102 height 9
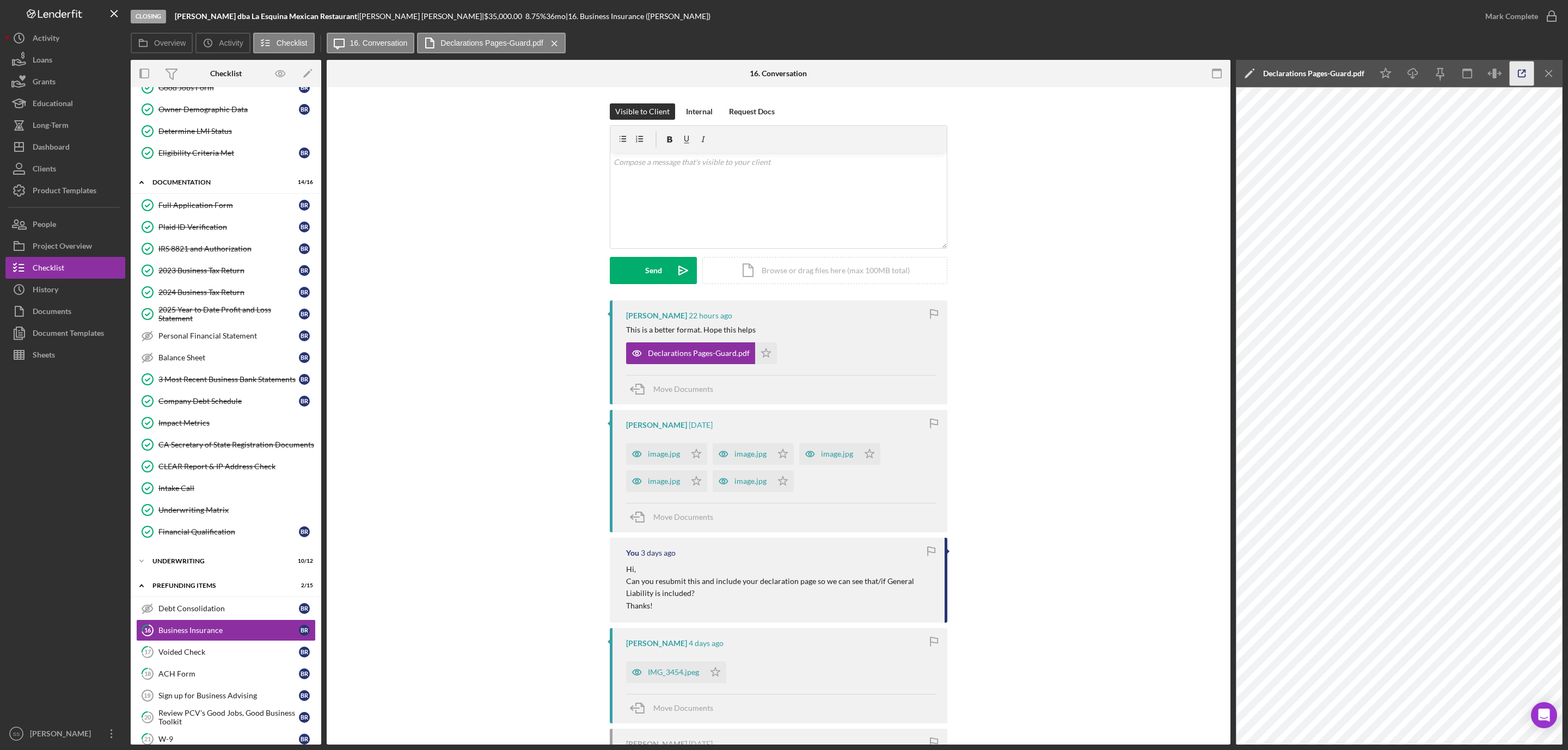
click at [1520, 76] on icon "button" at bounding box center [1521, 74] width 25 height 25
click at [742, 191] on div "v Color teal Color pink Remove color Add row above Add row below Add column bef…" at bounding box center [778, 200] width 336 height 95
click at [649, 268] on div "Send" at bounding box center [653, 270] width 17 height 27
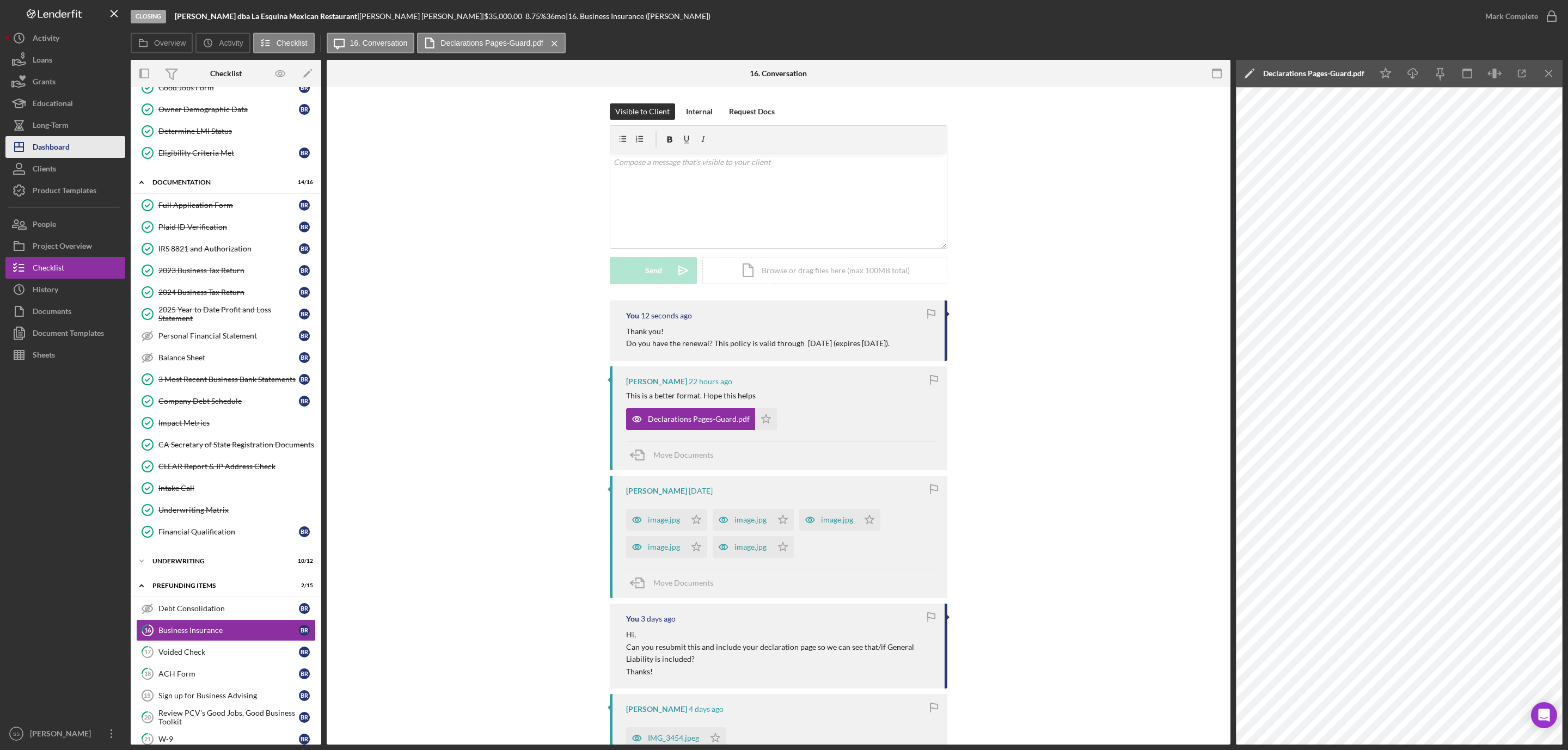
click at [42, 142] on div "Dashboard" at bounding box center [51, 148] width 37 height 25
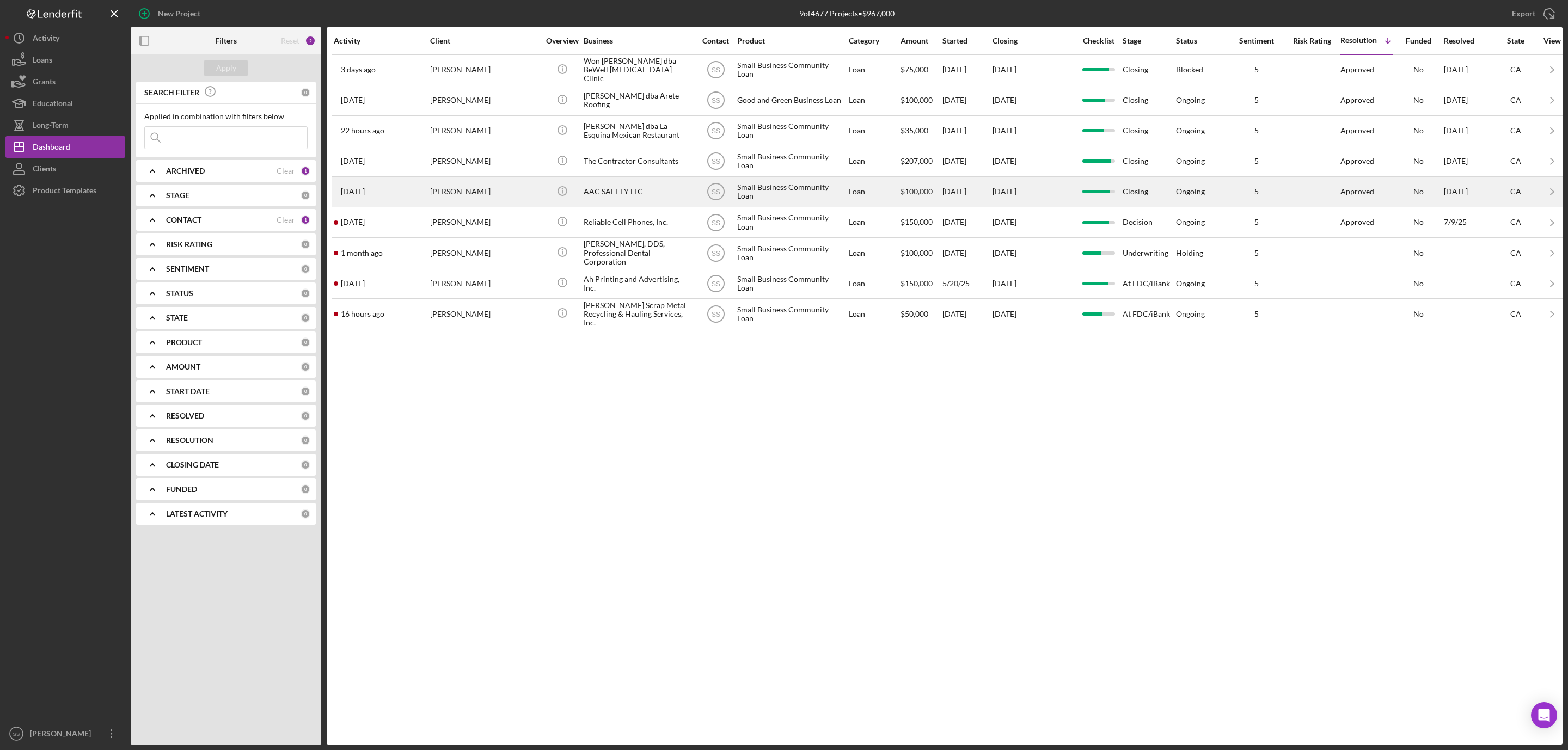
click at [483, 198] on div "ALBERTO GUADARRAMA" at bounding box center [484, 192] width 109 height 29
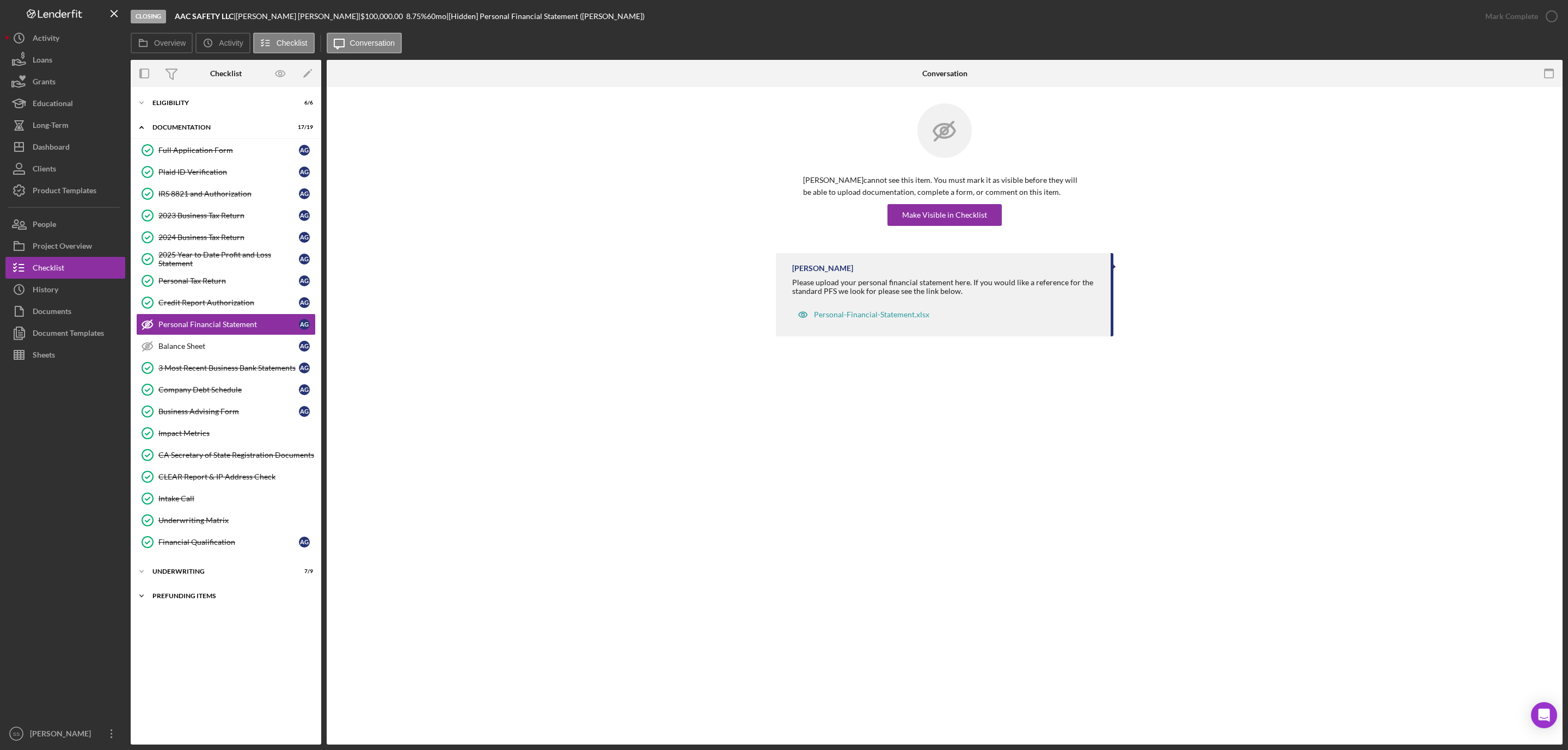
drag, startPoint x: 183, startPoint y: 605, endPoint x: 195, endPoint y: 583, distance: 25.1
click at [183, 599] on div "Prefunding Items" at bounding box center [230, 596] width 155 height 6
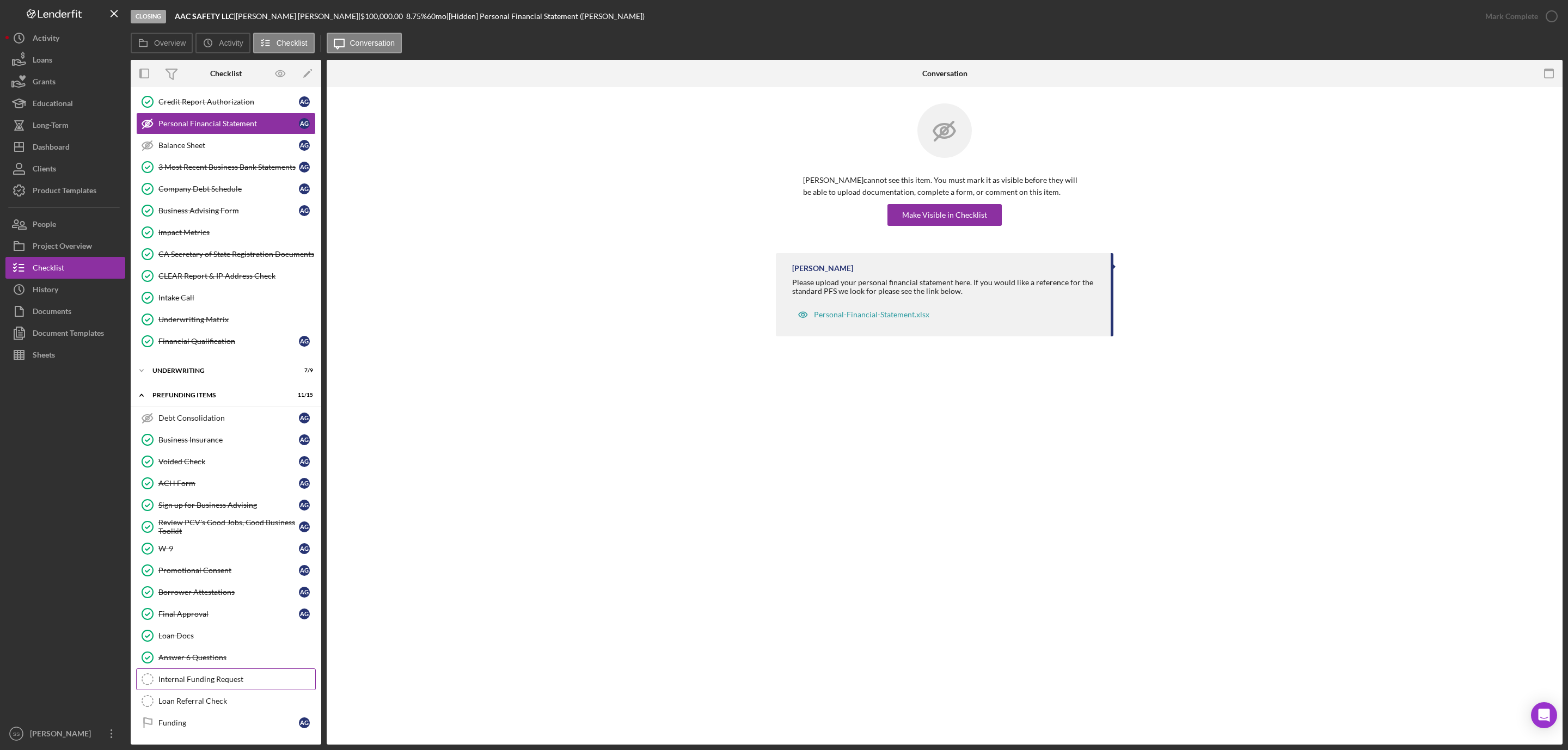
drag, startPoint x: 185, startPoint y: 676, endPoint x: 248, endPoint y: 604, distance: 95.7
click at [187, 673] on link "Internal Funding Request Internal Funding Request" at bounding box center [225, 679] width 179 height 22
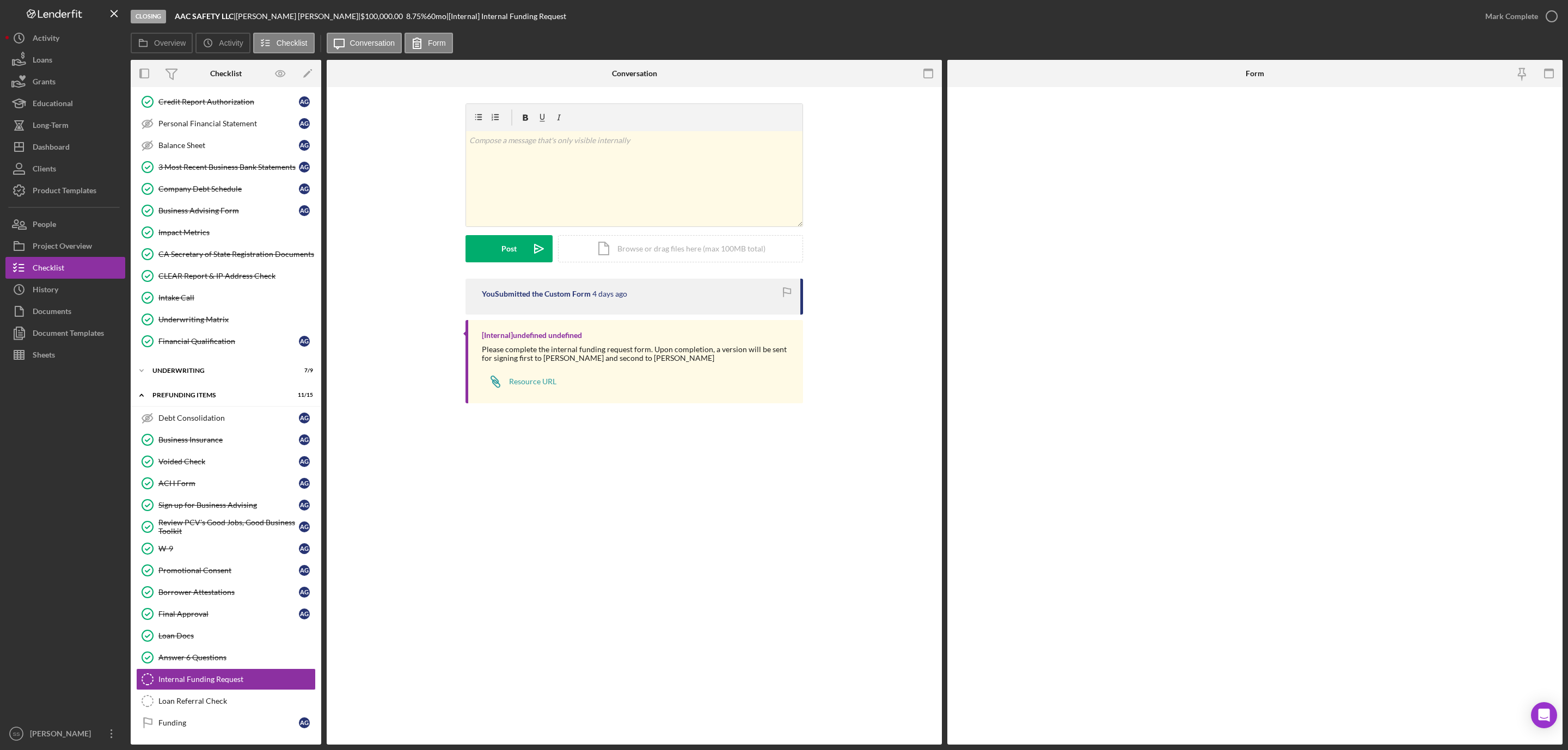
scroll to position [219, 0]
click at [1552, 13] on icon "button" at bounding box center [1551, 16] width 27 height 27
